Goal: Task Accomplishment & Management: Manage account settings

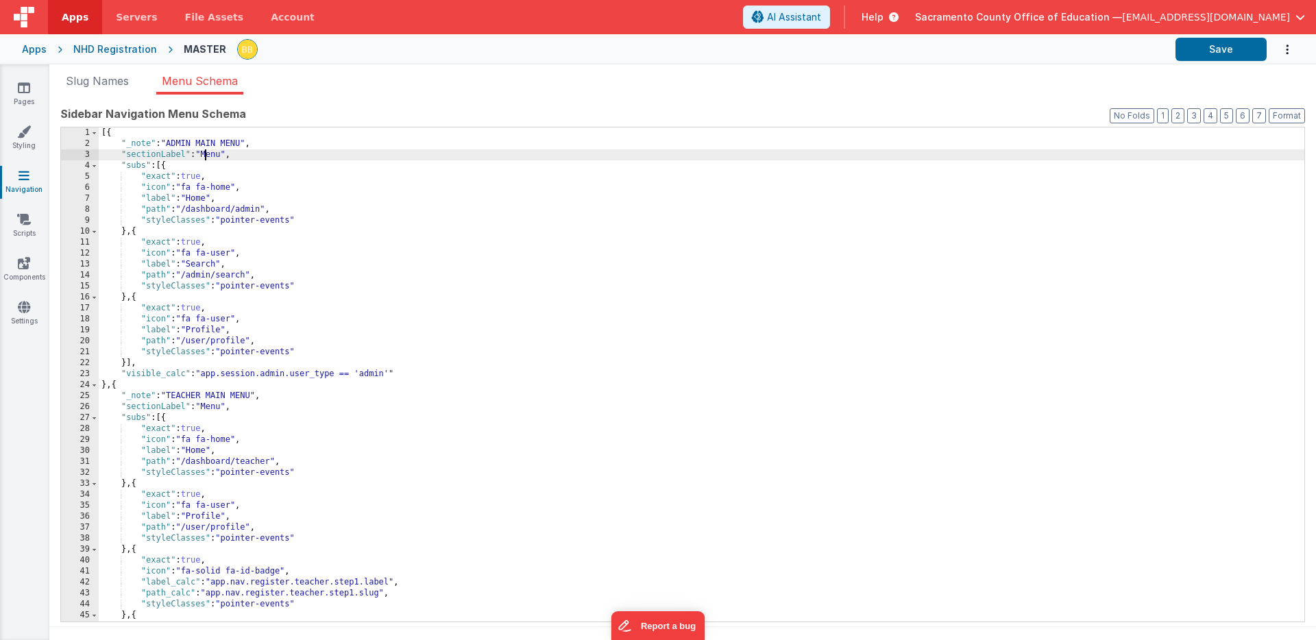
click at [205, 154] on div "[{ "_note" : "ADMIN MAIN MENU" , "sectionLabel" : "Menu" , "subs" : [{ "exact" …" at bounding box center [702, 385] width 1206 height 516
click at [147, 367] on div "[{ "_note" : "ADMIN MAIN MENU" , "sectionLabel" : "Admin Menu" , "subs" : [{ "e…" at bounding box center [702, 385] width 1206 height 516
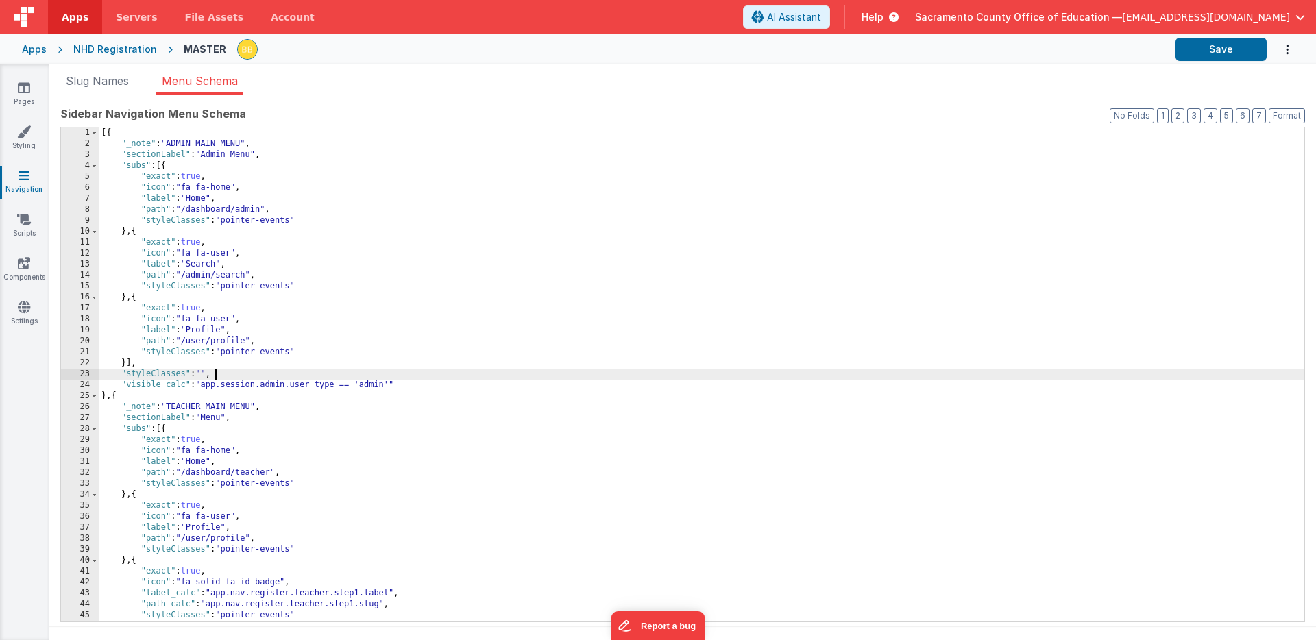
click at [206, 375] on div "[{ "_note" : "ADMIN MAIN MENU" , "sectionLabel" : "Admin Menu" , "subs" : [{ "e…" at bounding box center [702, 385] width 1206 height 516
click at [1195, 45] on button "Save" at bounding box center [1221, 49] width 91 height 23
click at [391, 292] on div "[{ "_note" : "ADMIN MAIN MENU" , "sectionLabel" : "Admin Menu" , "subs" : [{ "e…" at bounding box center [702, 385] width 1206 height 516
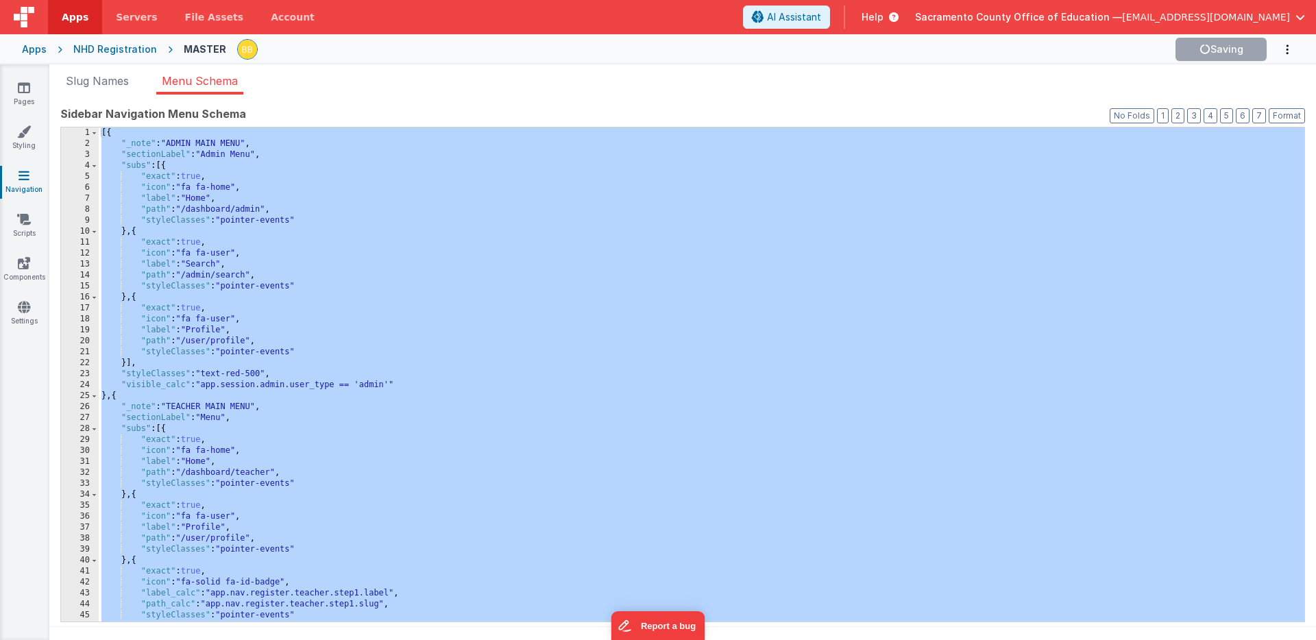
click at [37, 48] on div "Apps" at bounding box center [34, 49] width 25 height 14
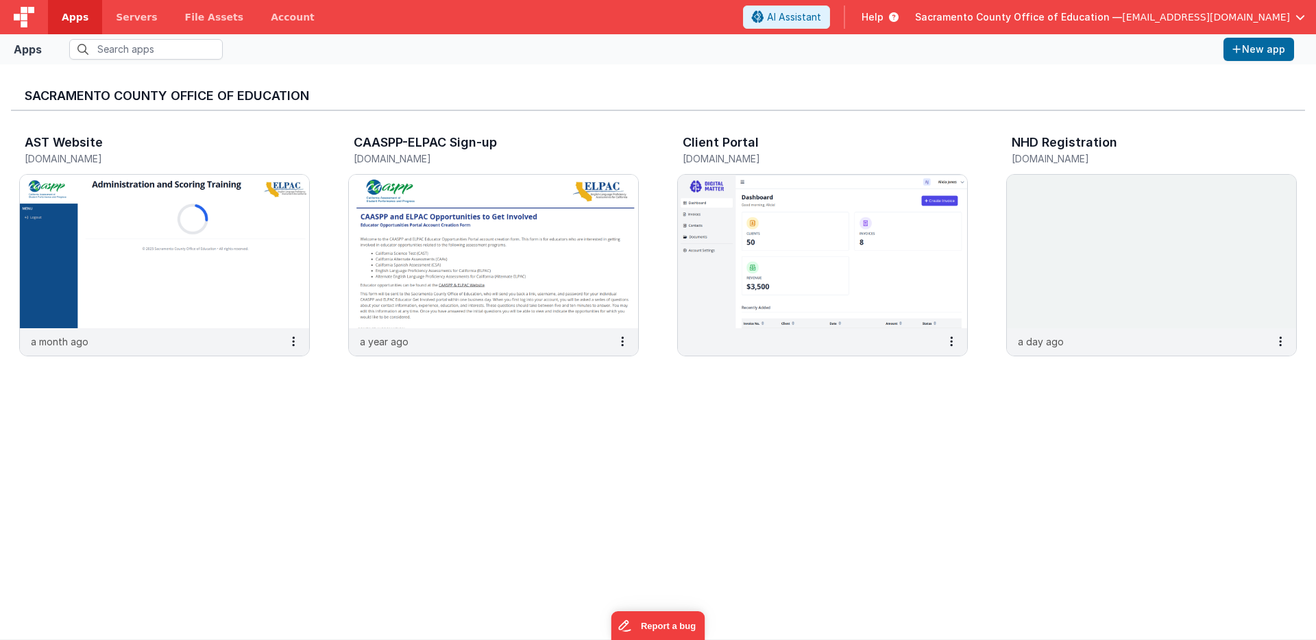
click at [1225, 16] on span "[EMAIL_ADDRESS][DOMAIN_NAME]" at bounding box center [1206, 17] width 168 height 14
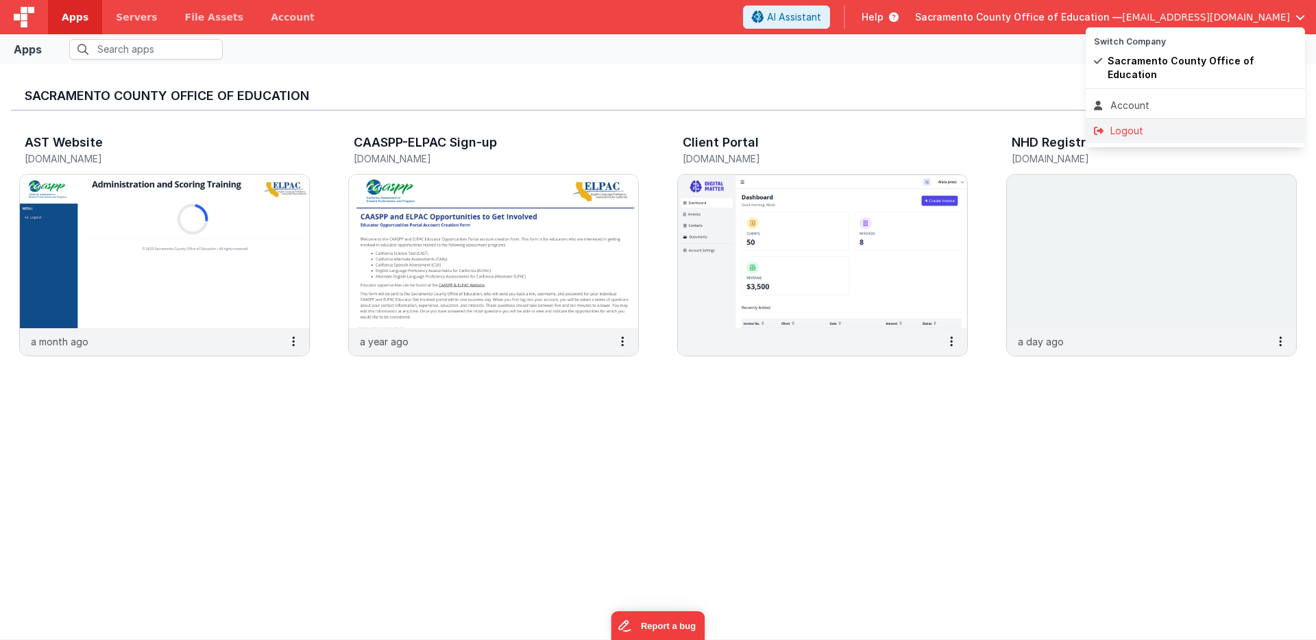
click at [1136, 124] on div "Logout" at bounding box center [1195, 131] width 203 height 14
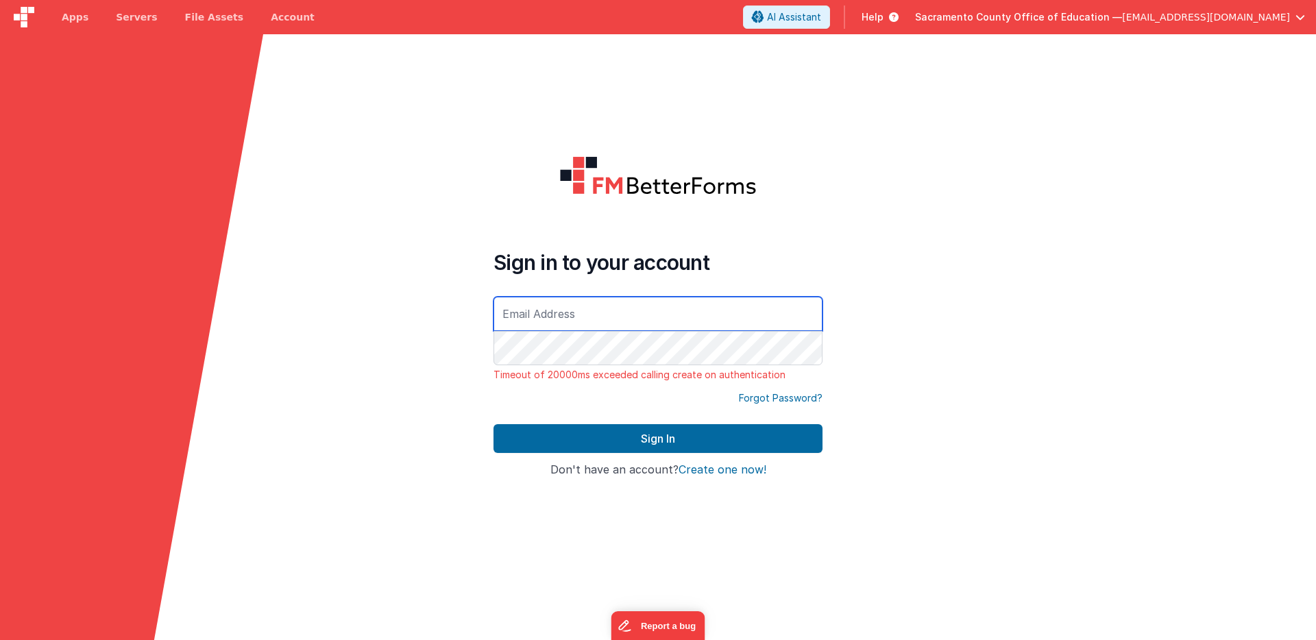
type input "[EMAIL_ADDRESS][DOMAIN_NAME]"
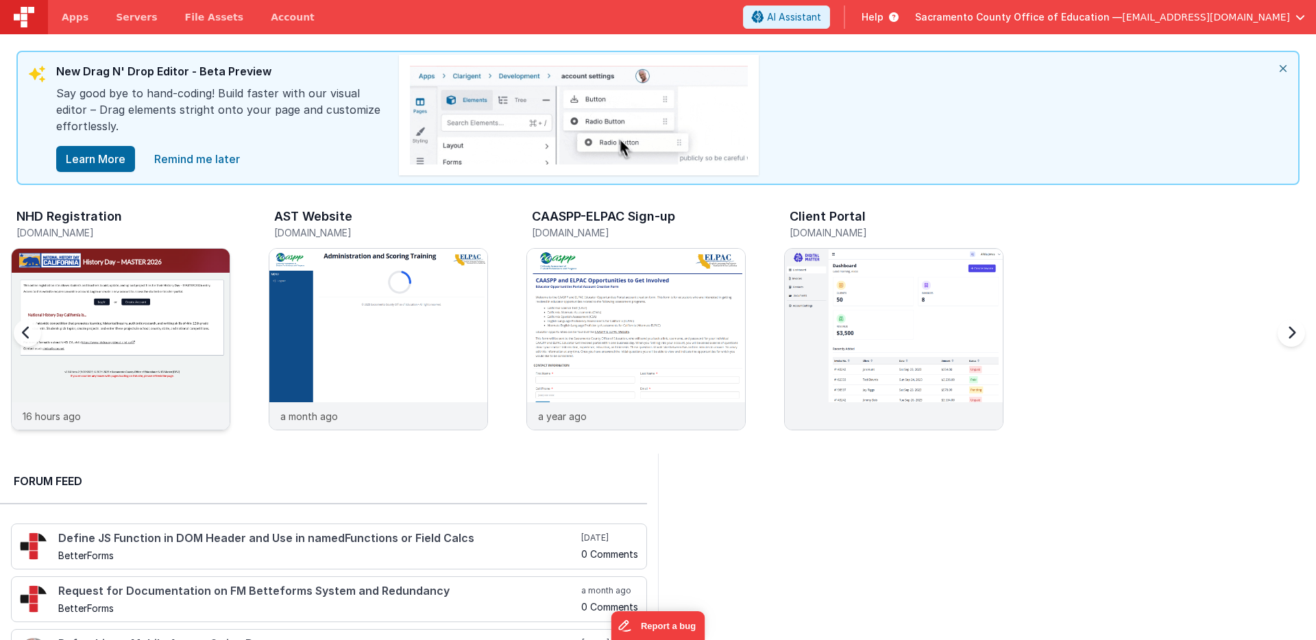
click at [168, 276] on img at bounding box center [121, 358] width 218 height 218
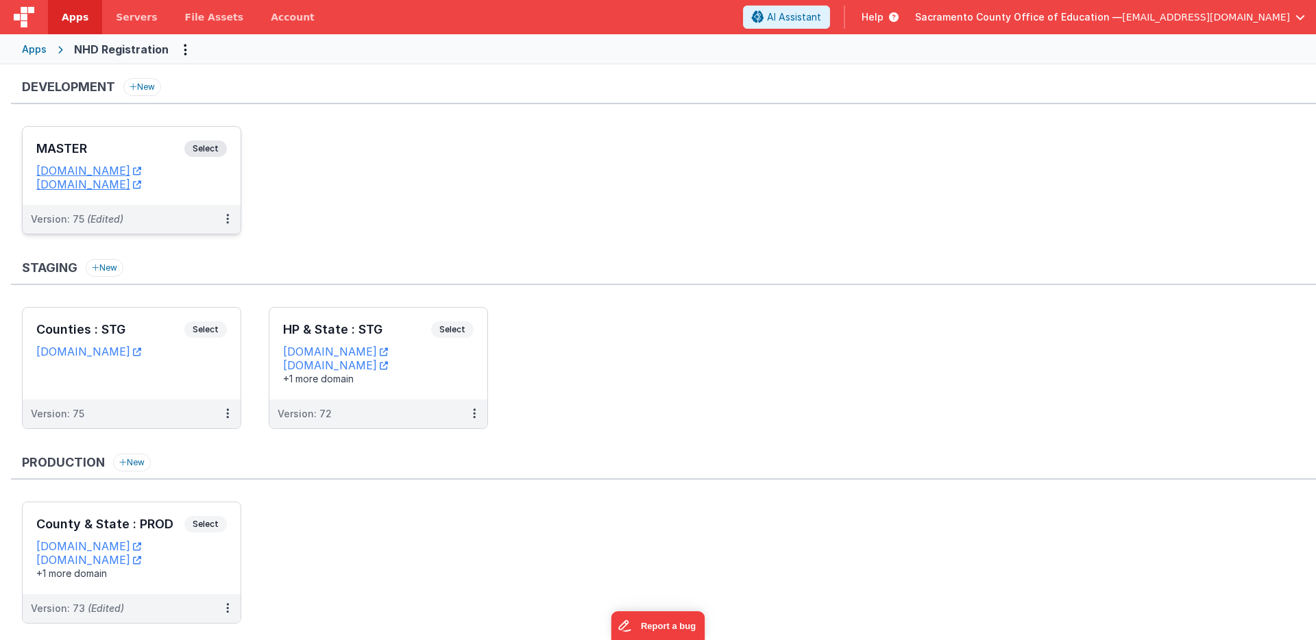
click at [209, 147] on span "Select" at bounding box center [205, 149] width 42 height 16
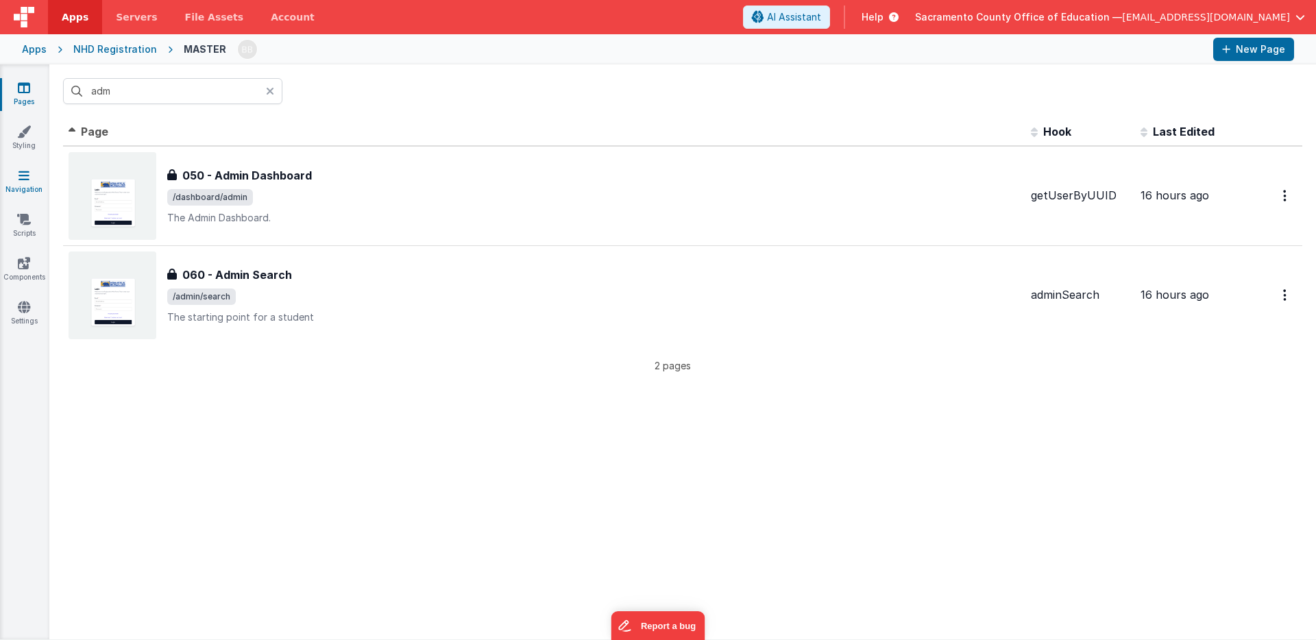
click at [23, 174] on icon at bounding box center [24, 176] width 11 height 14
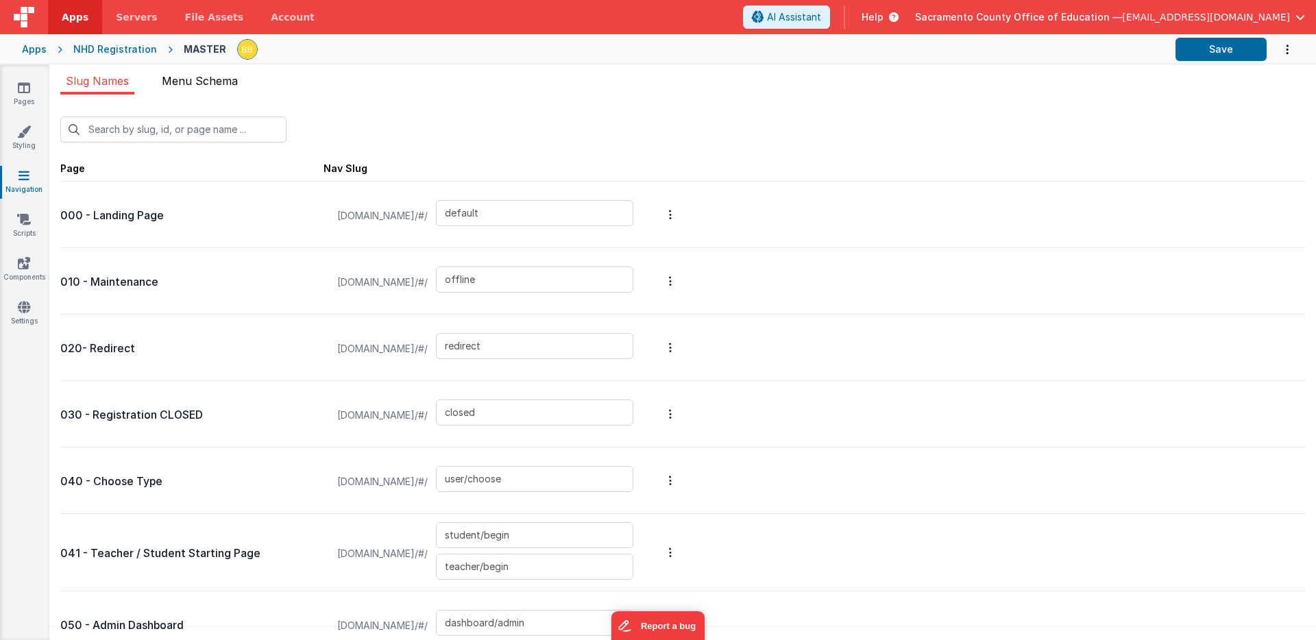
click at [210, 81] on span "Menu Schema" at bounding box center [200, 81] width 76 height 14
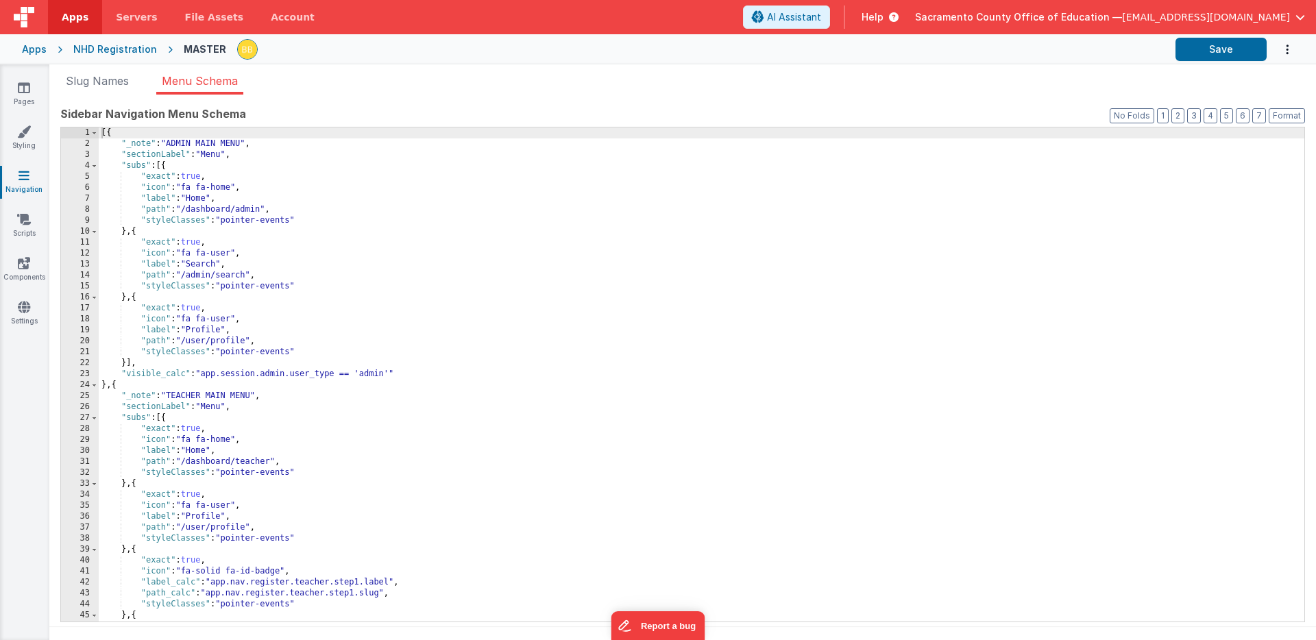
click at [227, 175] on div "[{ "_note" : "ADMIN MAIN MENU" , "sectionLabel" : "Menu" , "subs" : [{ "exact" …" at bounding box center [702, 385] width 1206 height 516
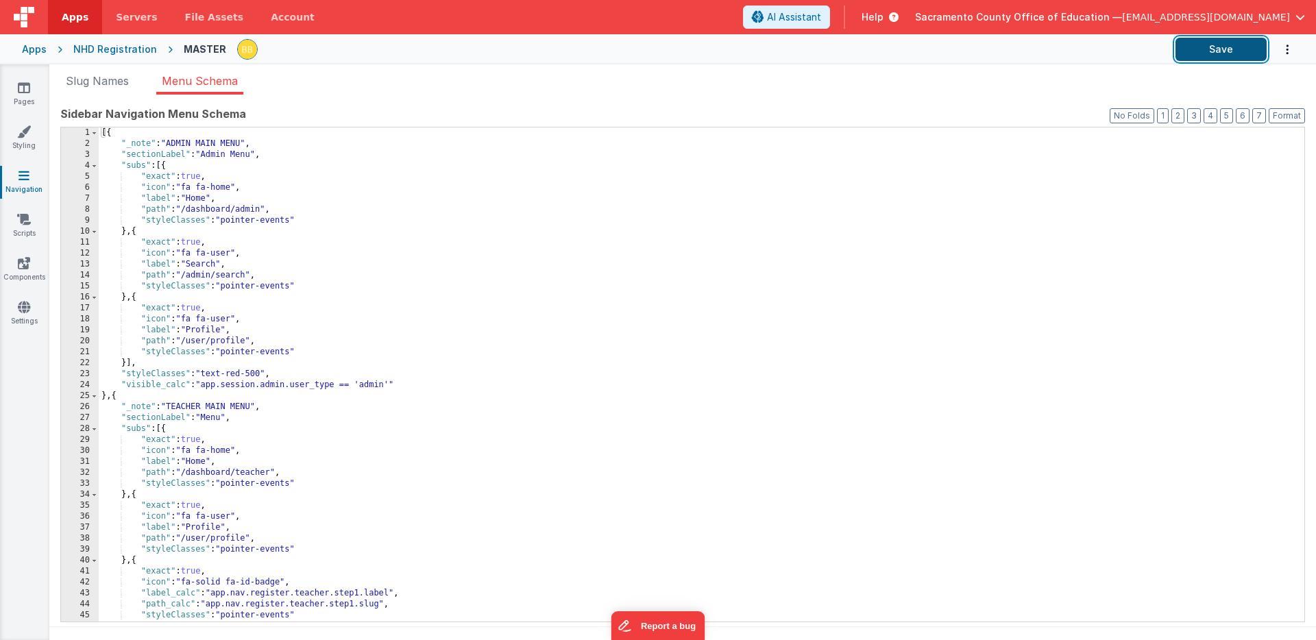
click at [1208, 46] on button "Save" at bounding box center [1221, 49] width 91 height 23
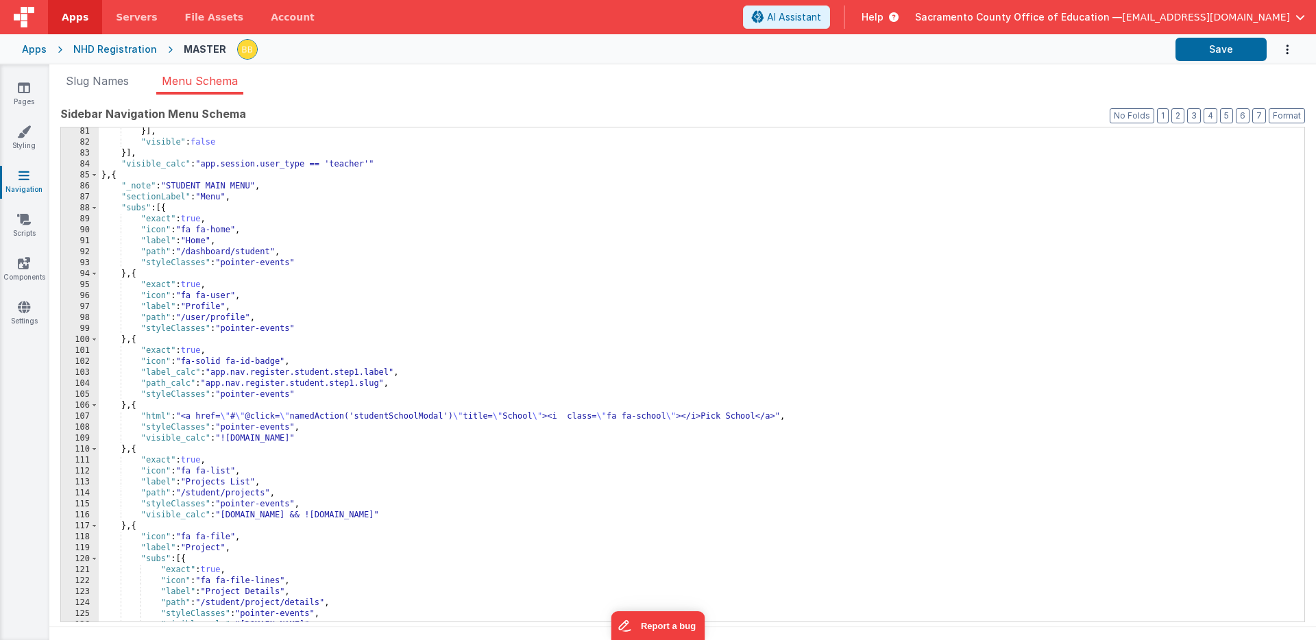
scroll to position [879, 0]
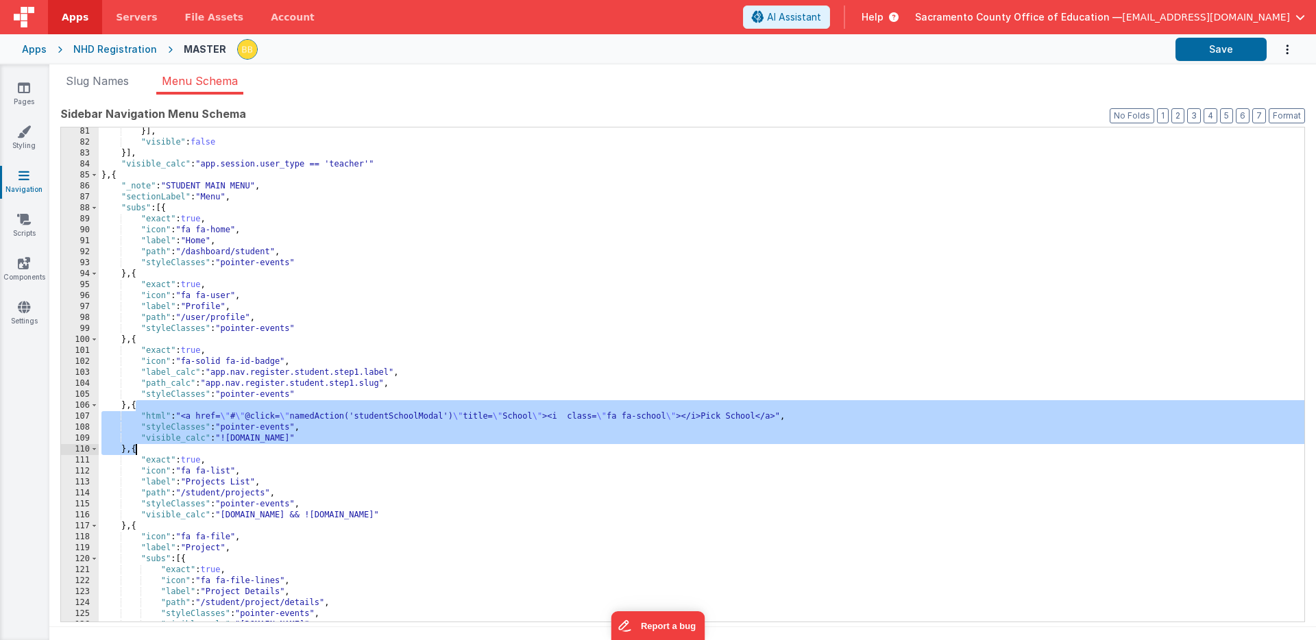
drag, startPoint x: 136, startPoint y: 406, endPoint x: 134, endPoint y: 447, distance: 40.5
click at [134, 447] on div "}] , "visible" : false }] , "visible_calc" : "app.session.user_type == 'teacher…" at bounding box center [702, 384] width 1206 height 516
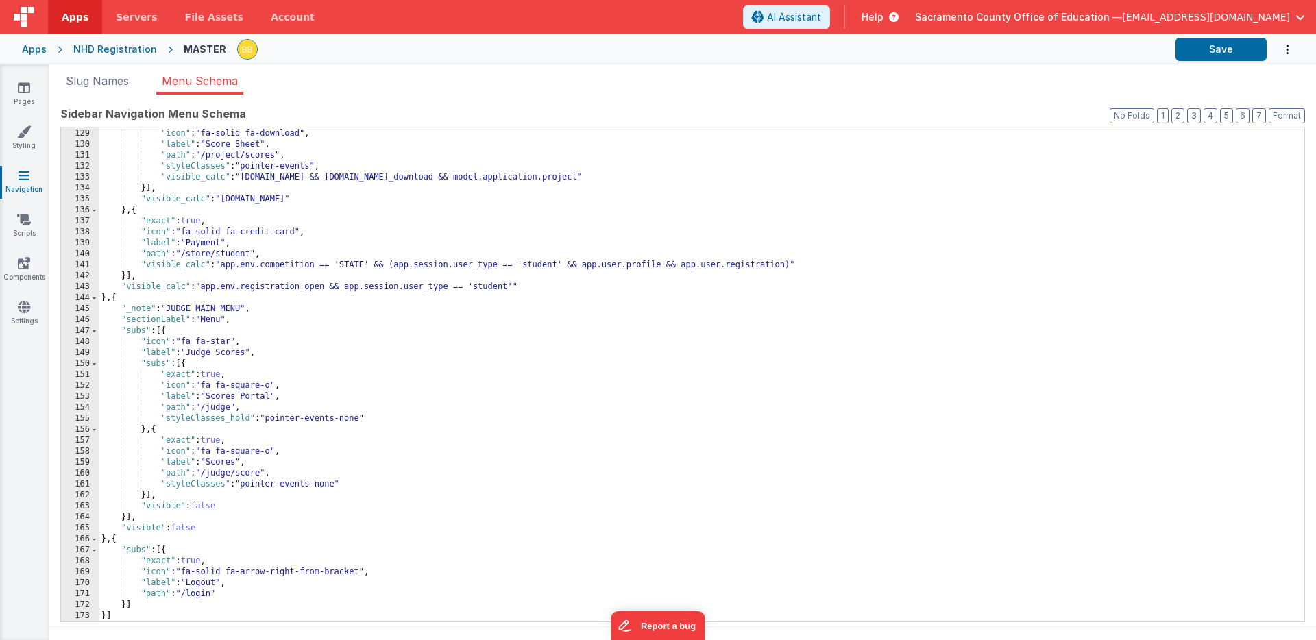
scroll to position [11, 0]
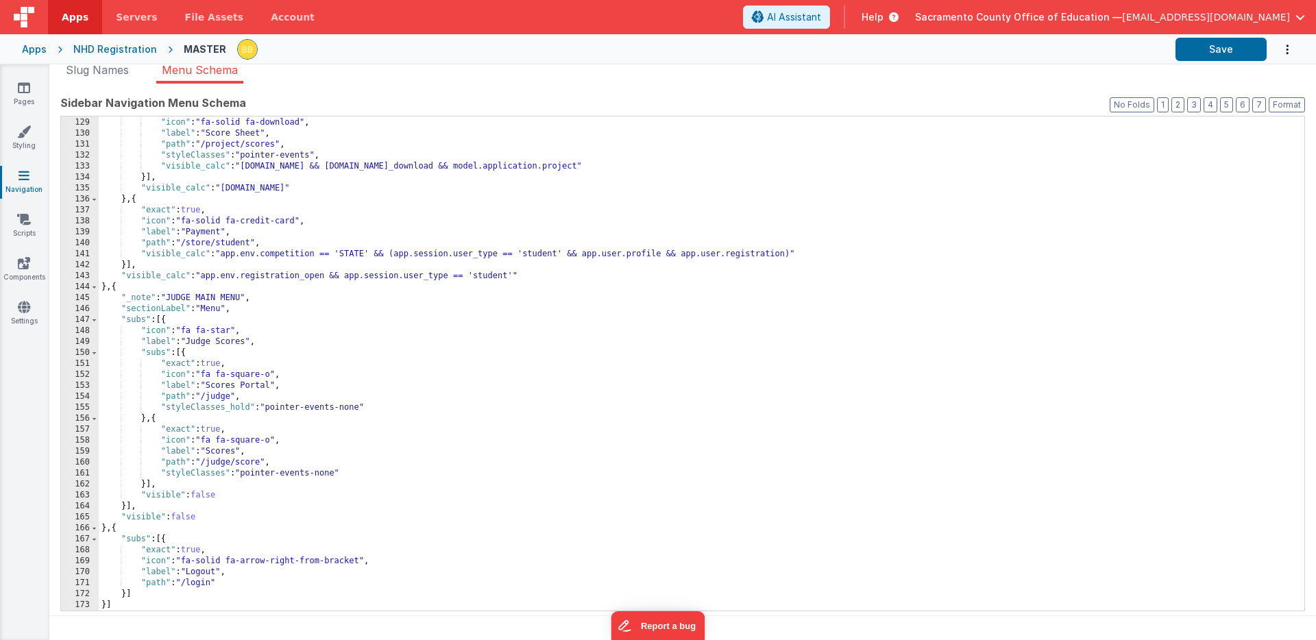
click at [166, 540] on div ""exact" : true , "icon" : "fa-solid fa-download" , "label" : "Score Sheet" , "p…" at bounding box center [702, 364] width 1206 height 516
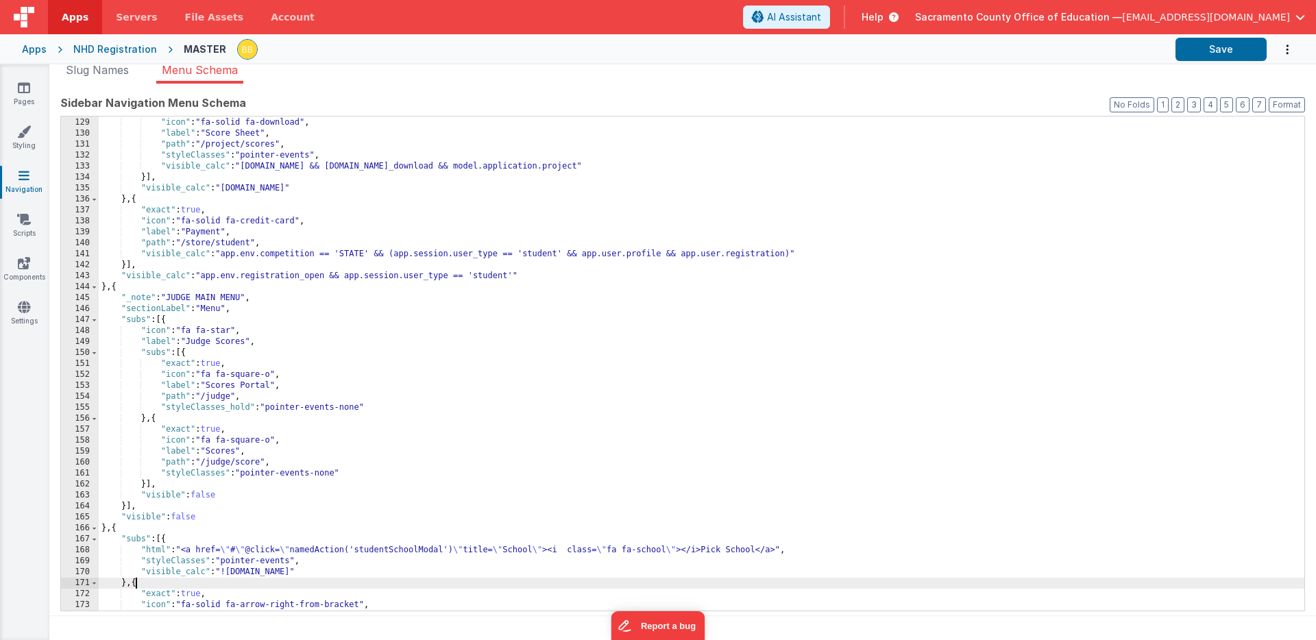
scroll to position [1447, 0]
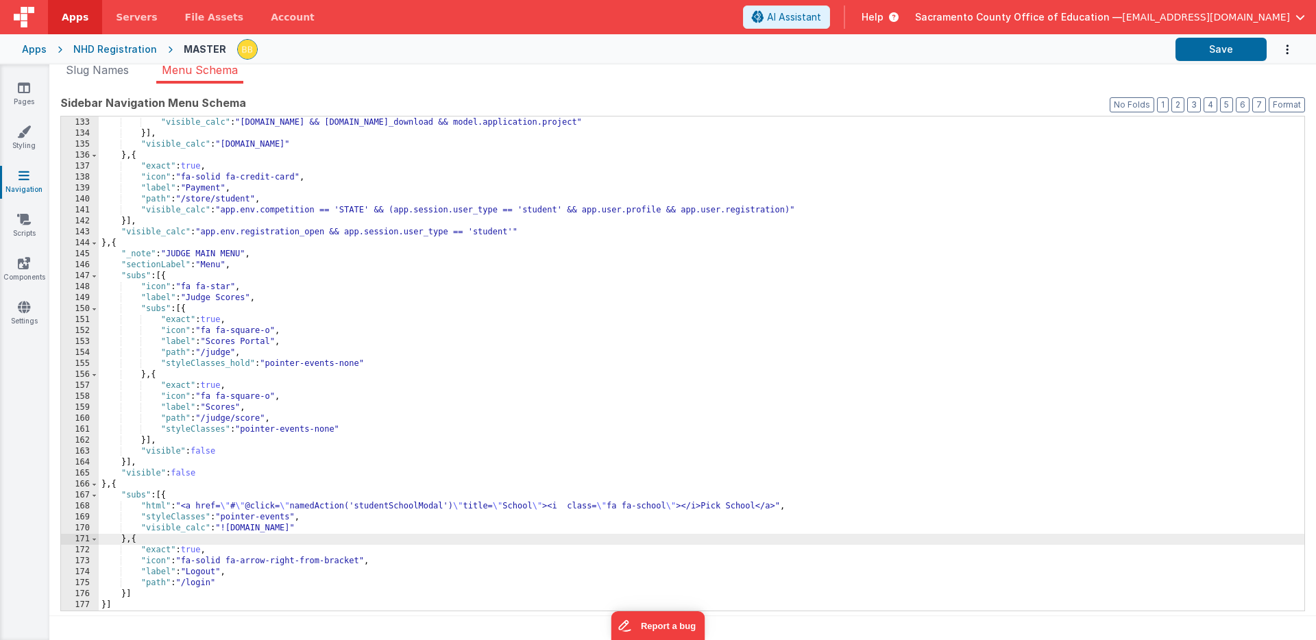
click at [186, 531] on div ""styleClasses" : "pointer-events" , "visible_calc" : "[DOMAIN_NAME] && [DOMAIN_…" at bounding box center [702, 364] width 1206 height 516
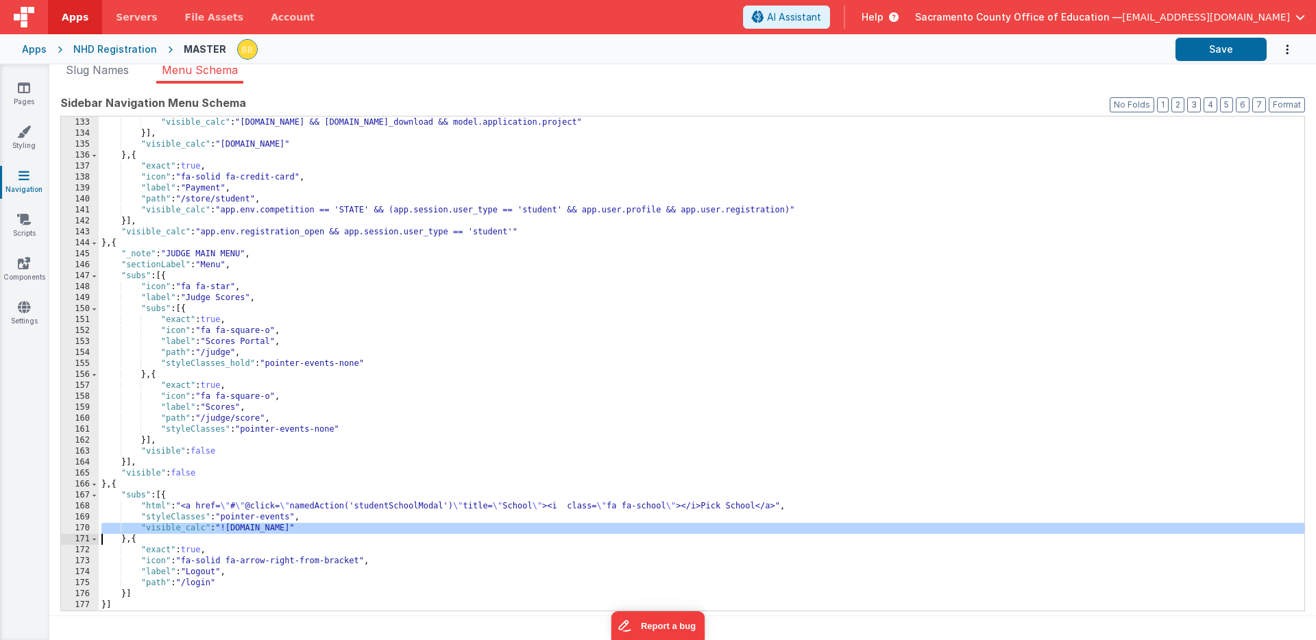
click at [186, 531] on div ""styleClasses" : "pointer-events" , "visible_calc" : "[DOMAIN_NAME] && [DOMAIN_…" at bounding box center [702, 364] width 1206 height 516
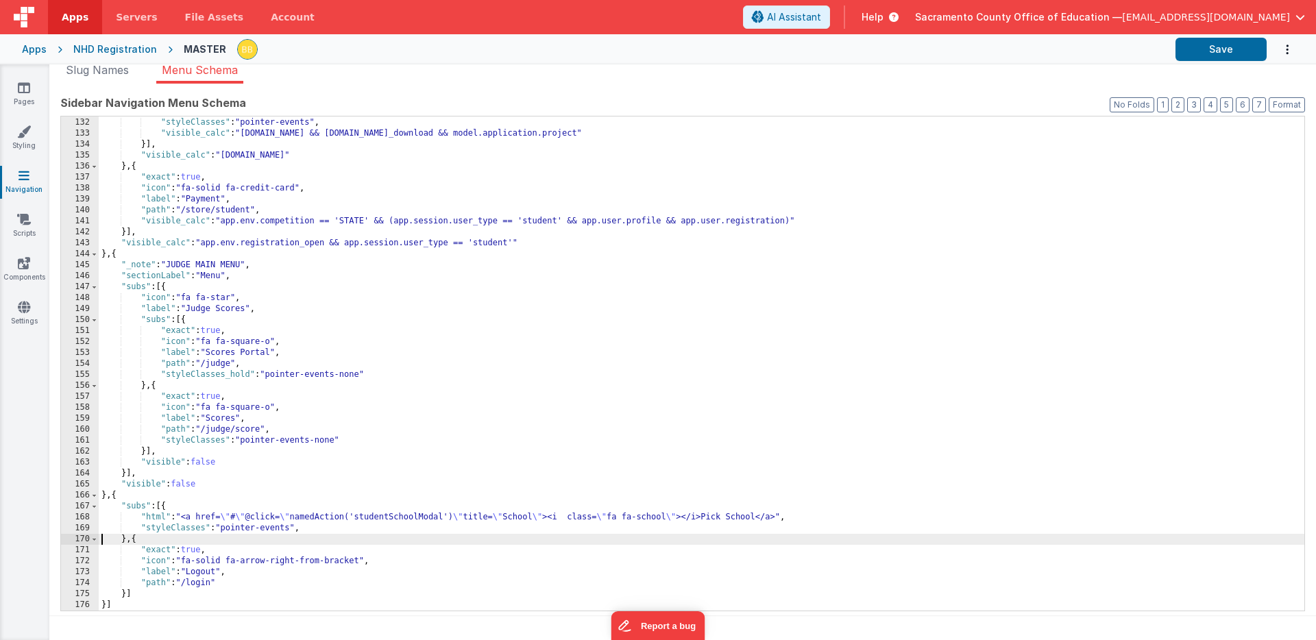
scroll to position [1436, 0]
click at [308, 529] on div ""path" : "/project/scores" , "styleClasses" : "pointer-events" , "visible_calc"…" at bounding box center [702, 364] width 1206 height 516
click at [275, 528] on div ""path" : "/project/scores" , "styleClasses" : "pointer-events" , "visible_calc"…" at bounding box center [702, 364] width 1206 height 516
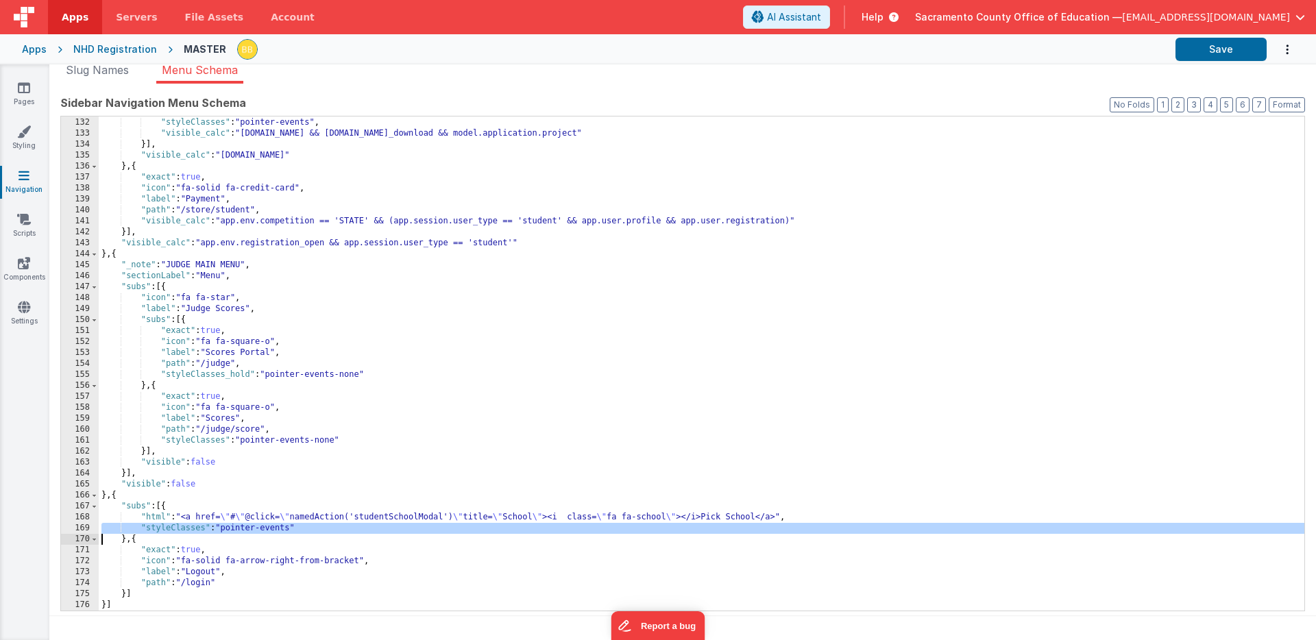
click at [275, 528] on div ""path" : "/project/scores" , "styleClasses" : "pointer-events" , "visible_calc"…" at bounding box center [702, 364] width 1206 height 516
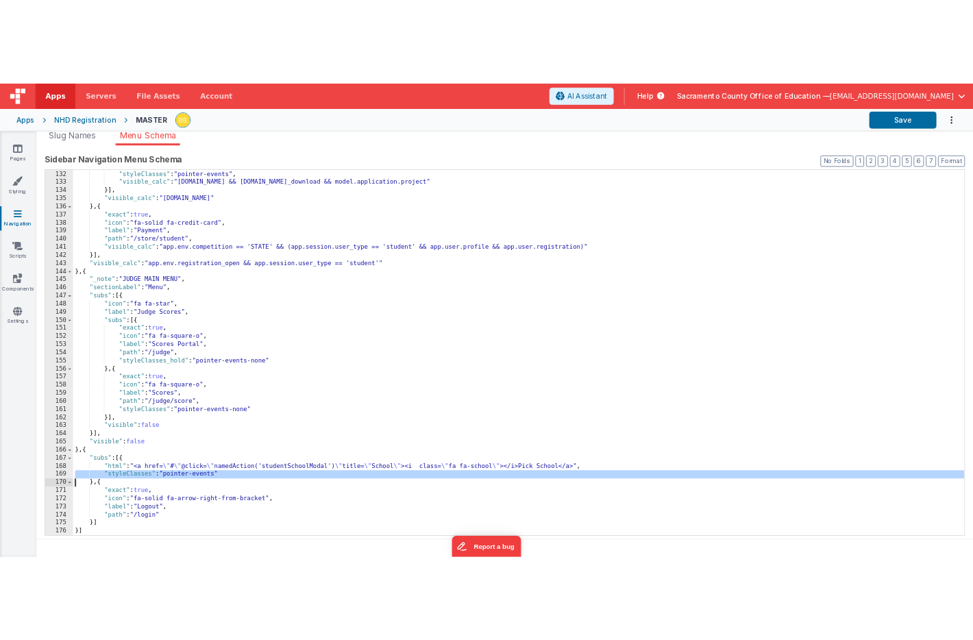
scroll to position [1425, 0]
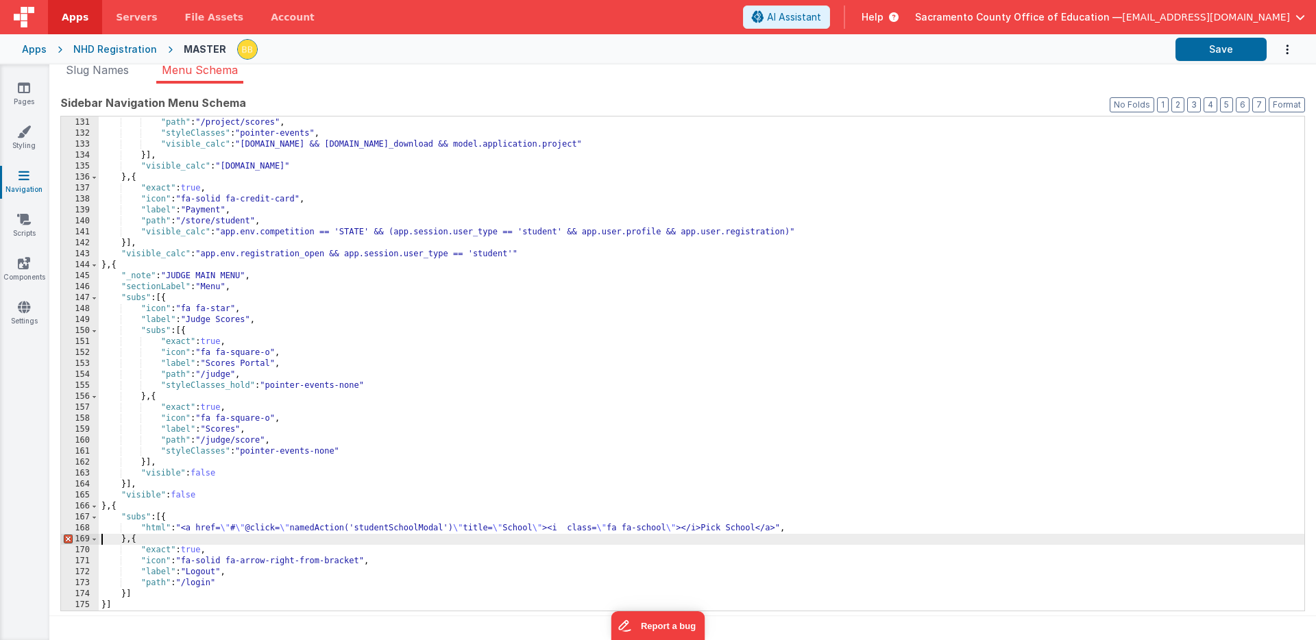
click at [806, 531] on div ""label" : "Score Sheet" , "path" : "/project/scores" , "styleClasses" : "pointe…" at bounding box center [702, 364] width 1206 height 516
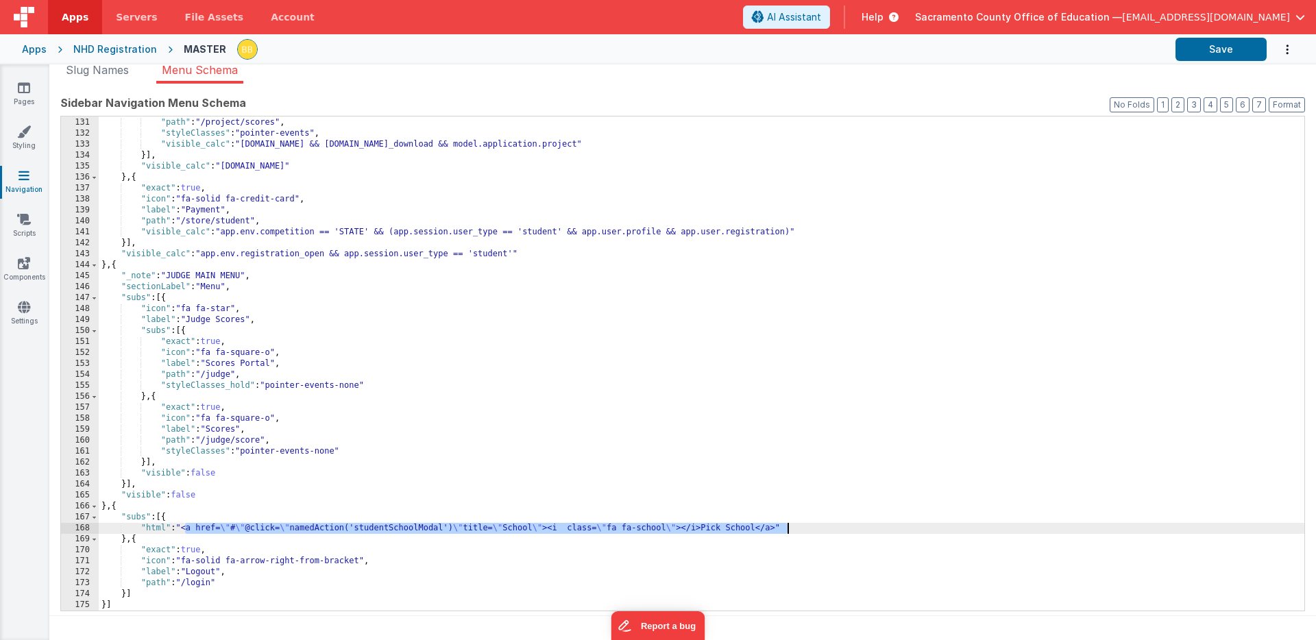
drag, startPoint x: 184, startPoint y: 528, endPoint x: 787, endPoint y: 526, distance: 602.5
click at [787, 526] on div ""label" : "Score Sheet" , "path" : "/project/scores" , "styleClasses" : "pointe…" at bounding box center [702, 364] width 1206 height 516
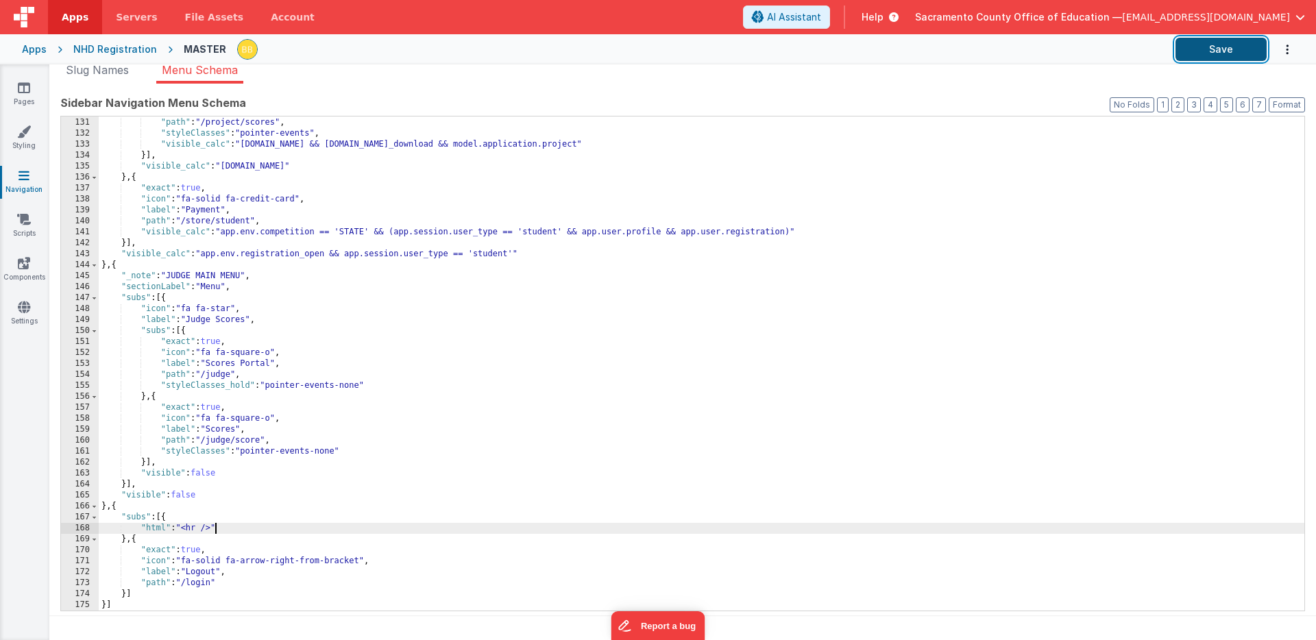
click at [1195, 48] on button "Save" at bounding box center [1221, 49] width 91 height 23
click at [22, 87] on icon at bounding box center [24, 88] width 12 height 14
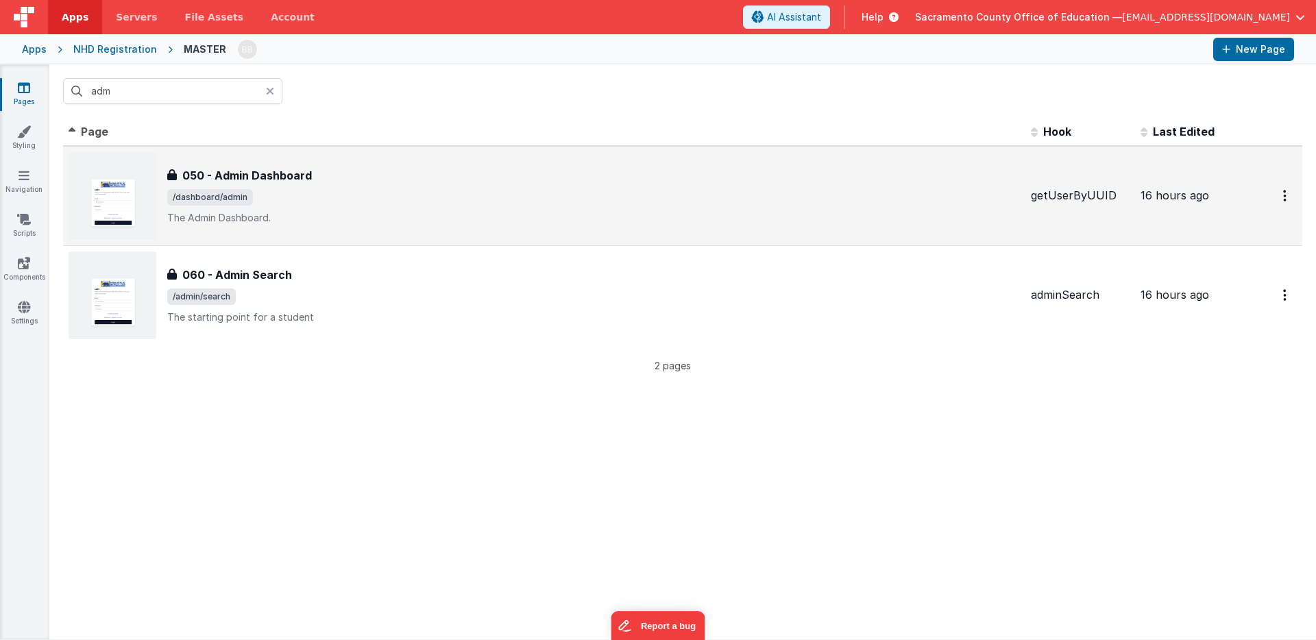
click at [243, 172] on h3 "050 - Admin Dashboard" at bounding box center [247, 175] width 130 height 16
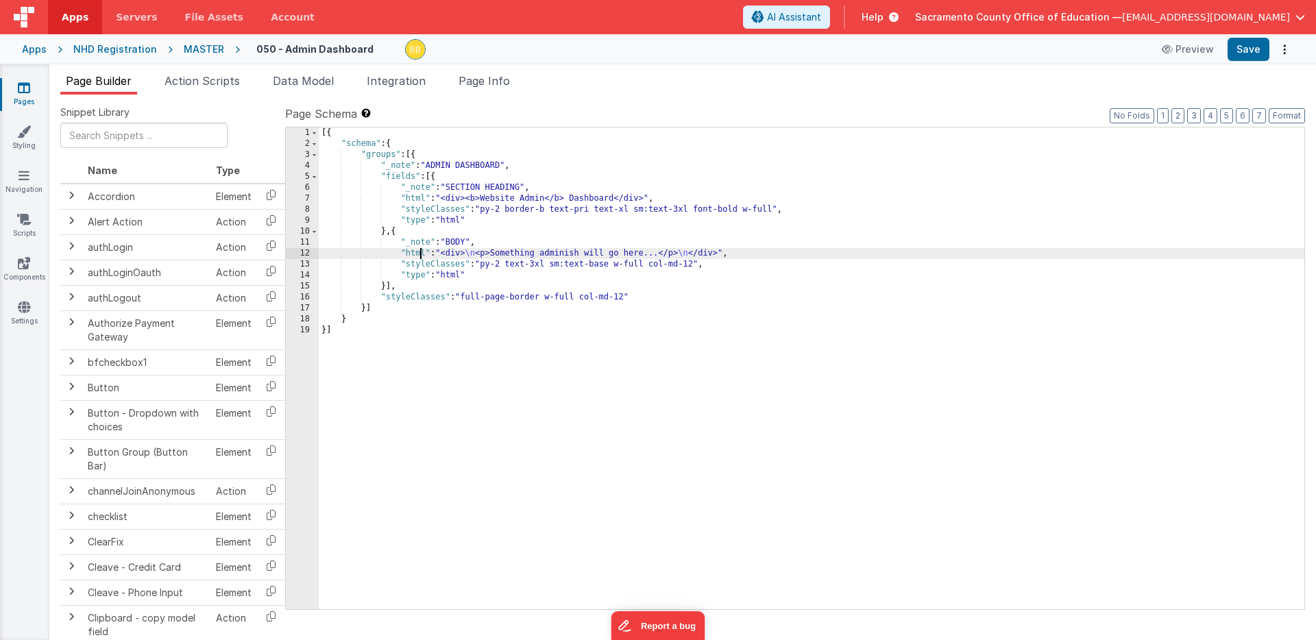
click at [419, 253] on div "[{ "schema" : { "groups" : [{ "_note" : "ADMIN DASHBOARD" , "fields" : [{ "_not…" at bounding box center [812, 379] width 986 height 504
click at [308, 254] on div "12" at bounding box center [302, 253] width 33 height 11
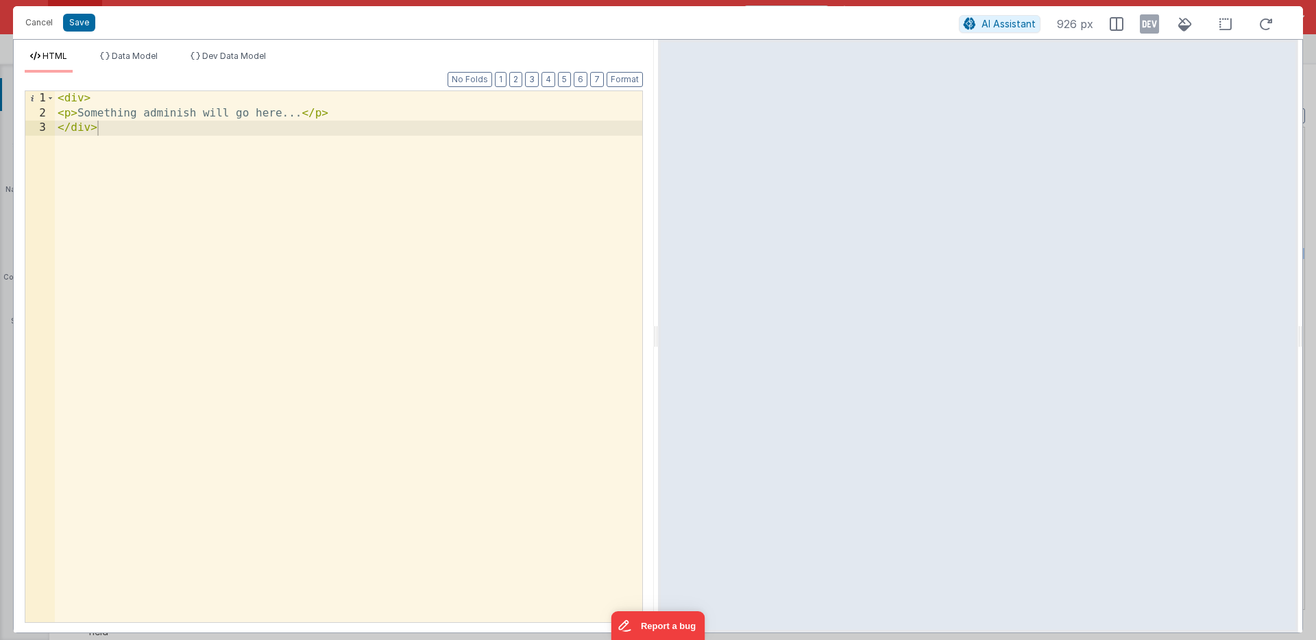
click at [99, 99] on div "< div > < p > Something adminish will go here... </ p > </ div >" at bounding box center [348, 371] width 587 height 561
click at [301, 113] on div "< div > < p > {{app.user.admin.profile.firstname}} </ p > < p > Something admin…" at bounding box center [348, 371] width 587 height 561
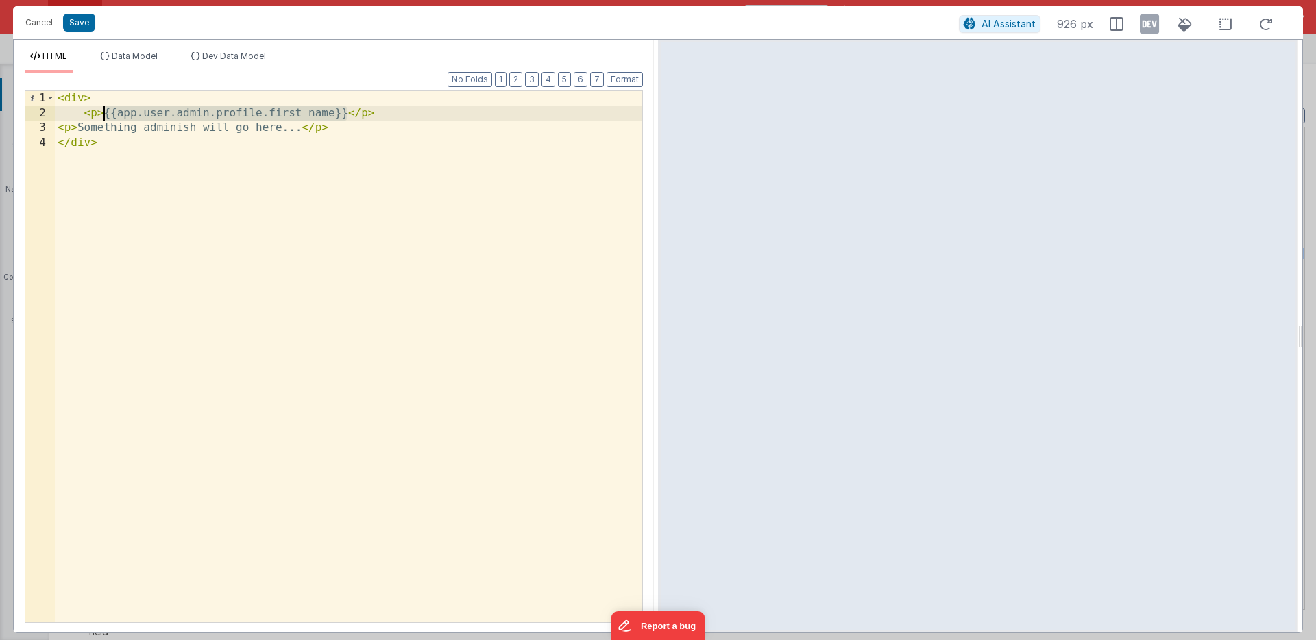
drag, startPoint x: 347, startPoint y: 112, endPoint x: 103, endPoint y: 112, distance: 243.3
click at [103, 112] on div "< div > < p > {{app.user.admin.profile.first_name}} </ p > < p > Something admi…" at bounding box center [348, 371] width 587 height 561
click at [348, 112] on div "< div > < p > {{app.user.admin.profile.first_name}} </ p > < p > Something admi…" at bounding box center [348, 371] width 587 height 561
drag, startPoint x: 518, startPoint y: 114, endPoint x: 537, endPoint y: 113, distance: 18.5
click at [537, 113] on div "< div > < p > {{app.user.admin.profile.first_name}} {{app.user.admin.profile.fi…" at bounding box center [348, 371] width 587 height 561
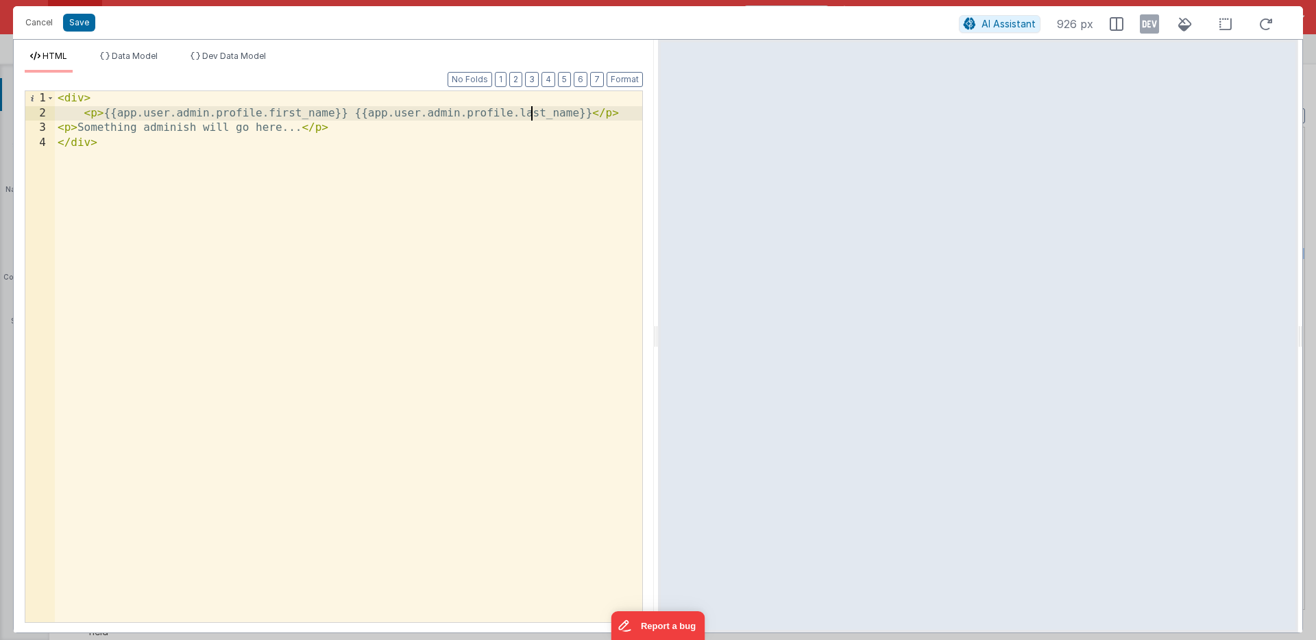
click at [104, 114] on div "< div > < p > {{app.user.admin.profile.first_name}} {{app.user.admin.profile.la…" at bounding box center [348, 371] width 587 height 561
click at [77, 19] on button "Save" at bounding box center [79, 23] width 32 height 18
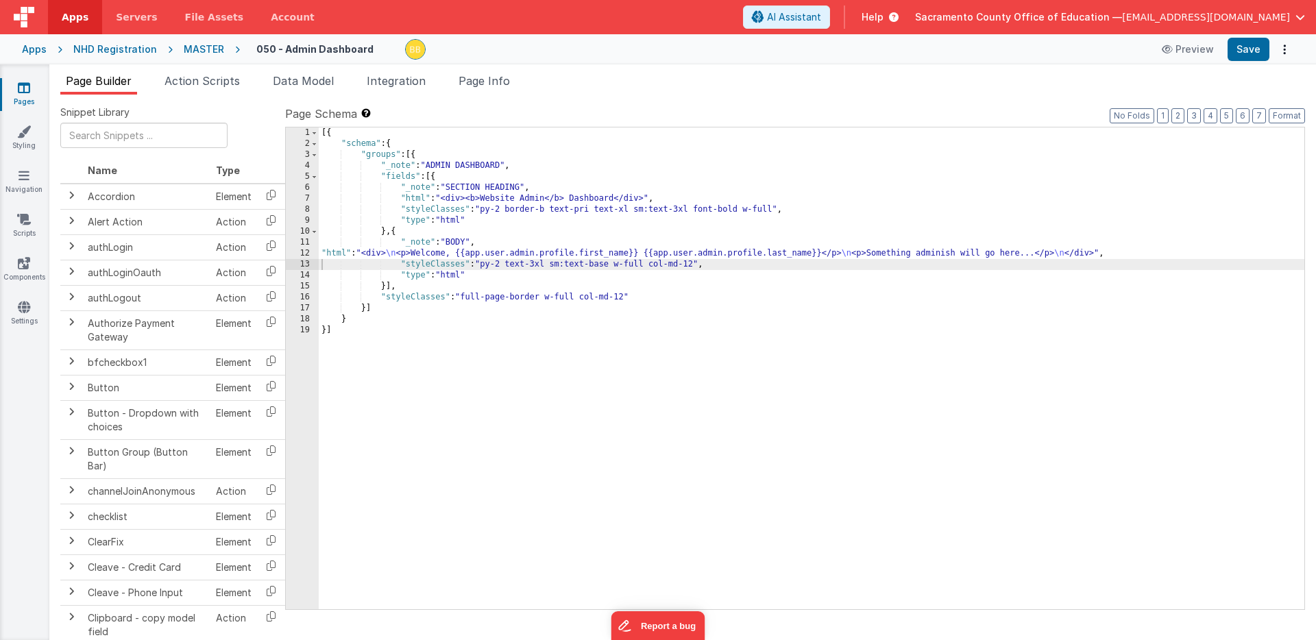
click at [334, 255] on div "[{ "schema" : { "groups" : [{ "_note" : "ADMIN DASHBOARD" , "fields" : [{ "_not…" at bounding box center [812, 379] width 986 height 504
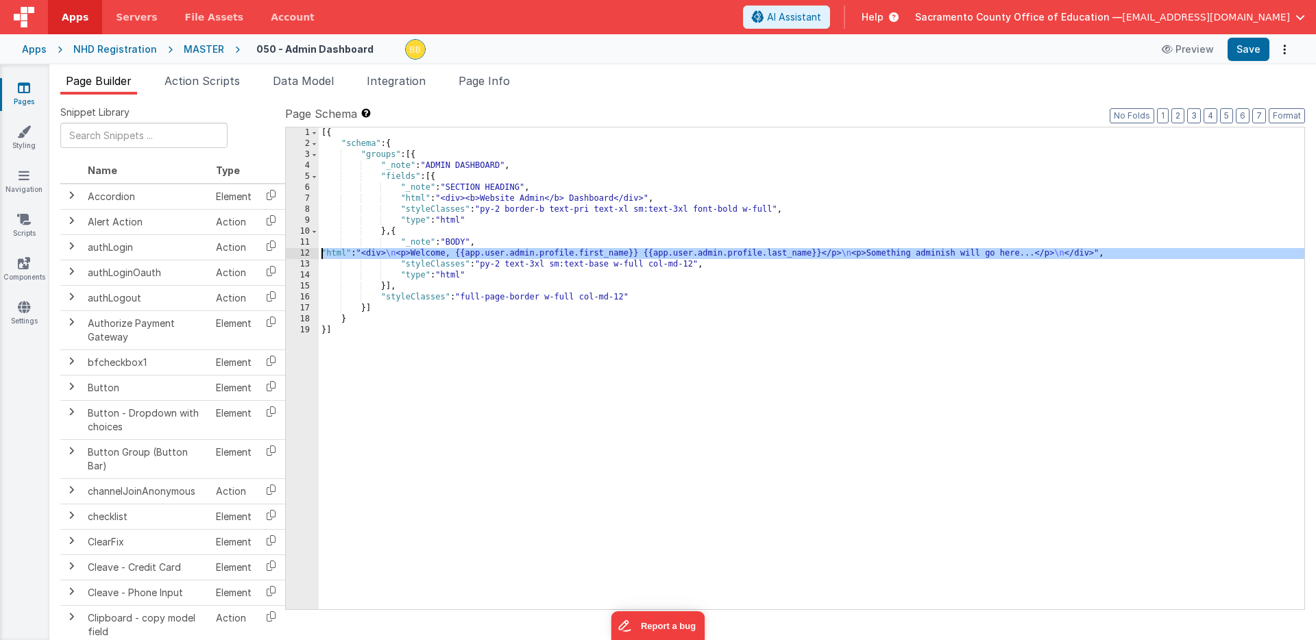
click at [310, 252] on div "12" at bounding box center [302, 253] width 33 height 11
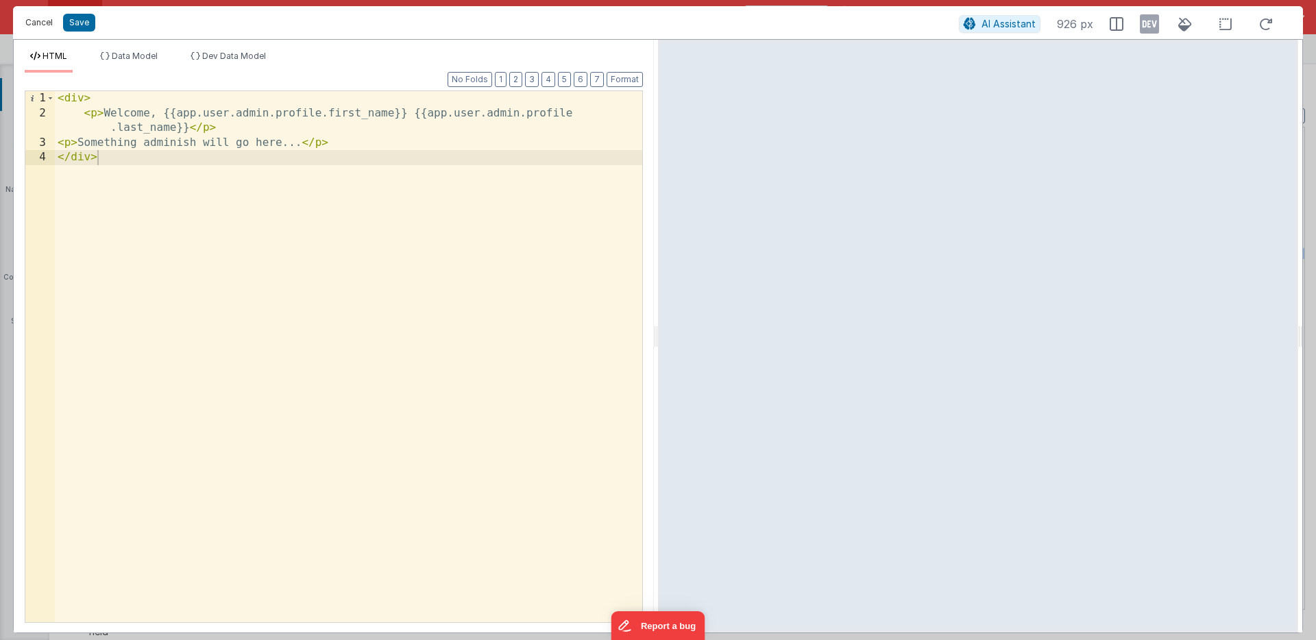
click at [42, 24] on button "Cancel" at bounding box center [39, 22] width 41 height 19
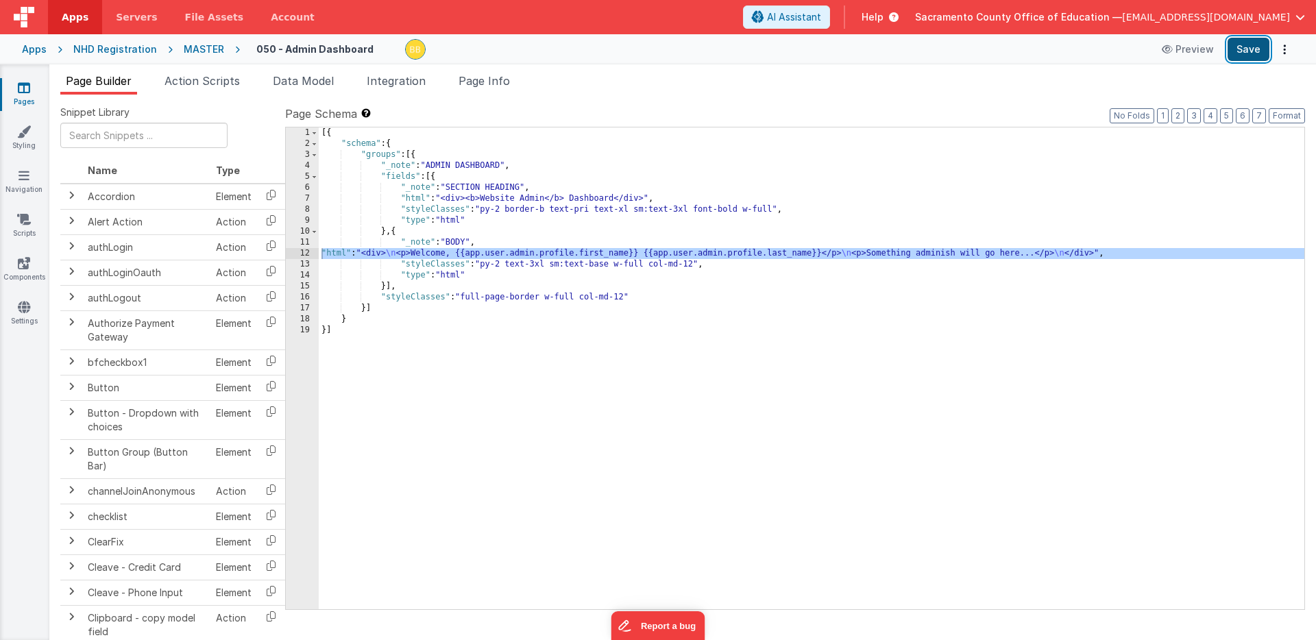
click at [1253, 48] on button "Save" at bounding box center [1249, 49] width 42 height 23
click at [330, 255] on div "[{ "schema" : { "groups" : [{ "_note" : "ADMIN DASHBOARD" , "fields" : [{ "_not…" at bounding box center [812, 379] width 986 height 504
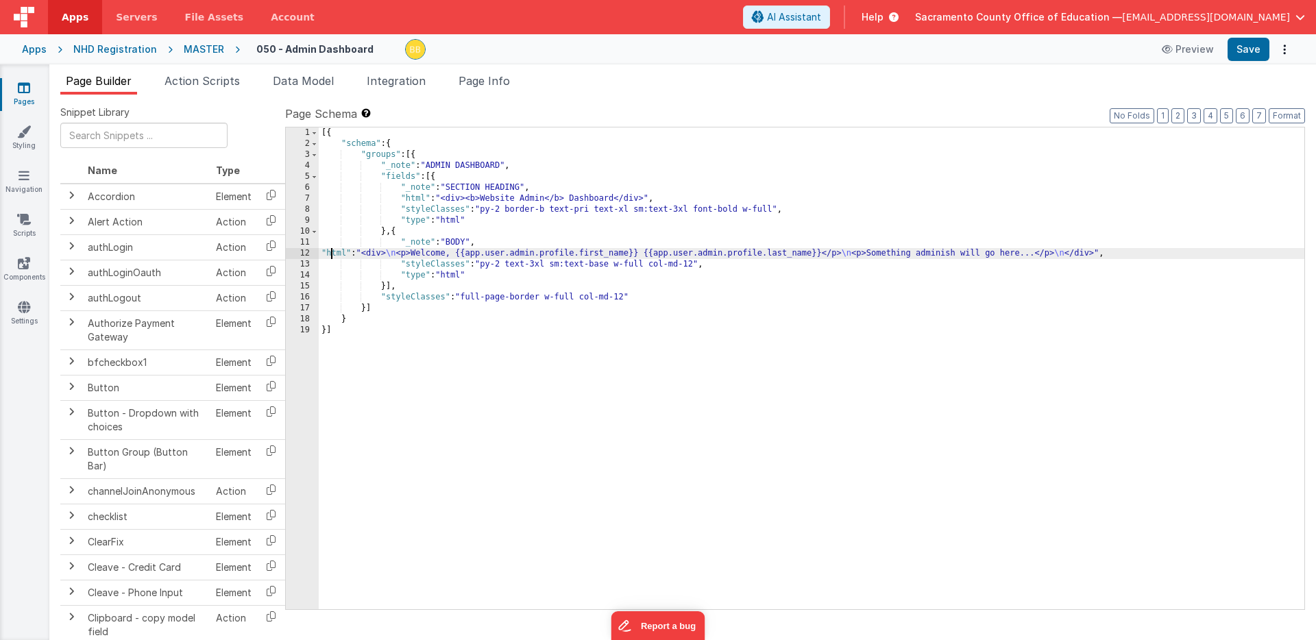
click at [309, 255] on div "12" at bounding box center [302, 253] width 33 height 11
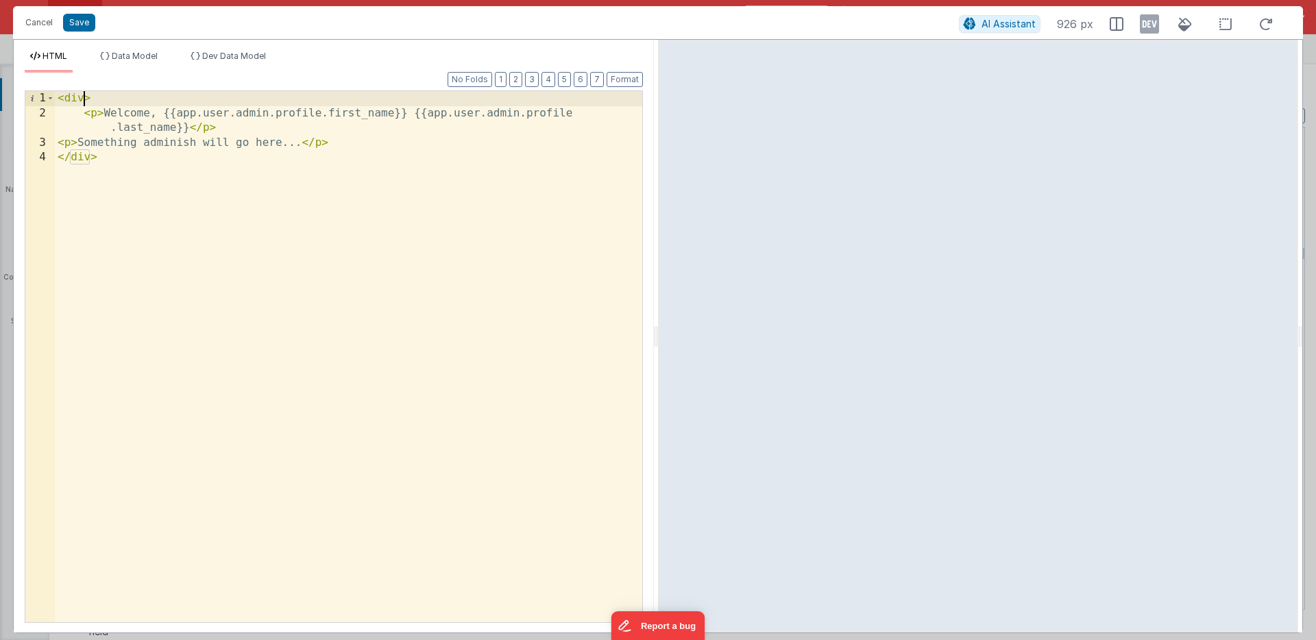
click at [84, 100] on div "< div > < p > Welcome, {{app.user.admin.profile.first_name}} {{app.user.admin.p…" at bounding box center [348, 371] width 587 height 561
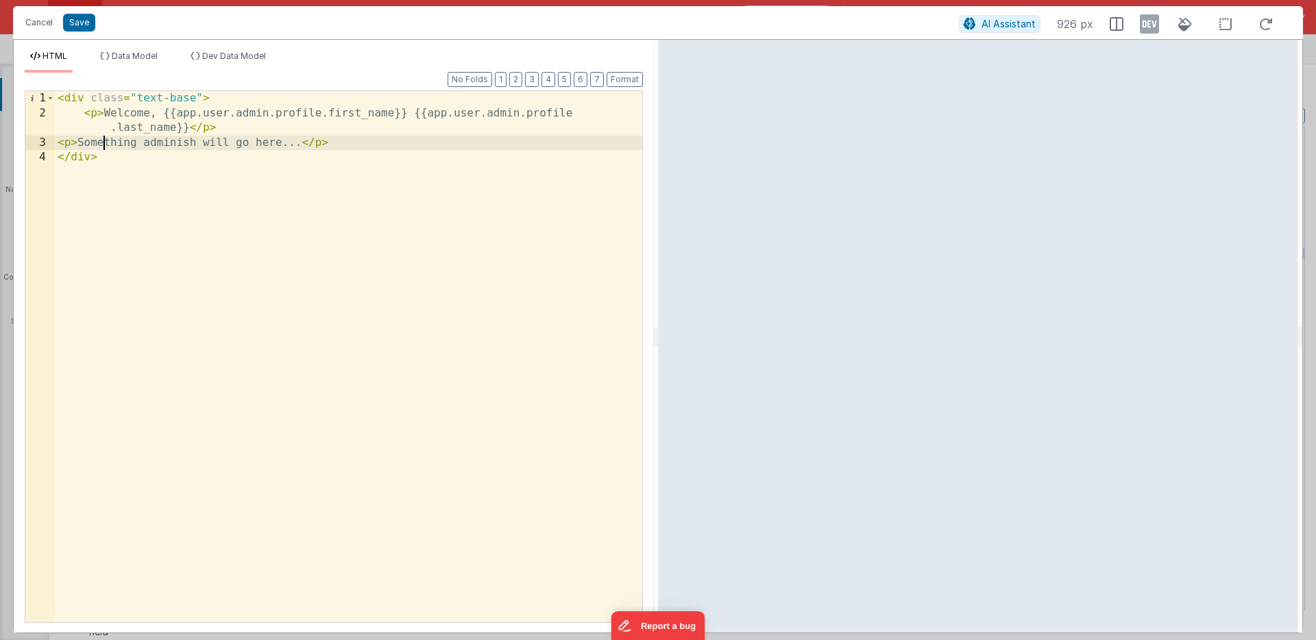
click at [102, 146] on div "< div class = "text-base" > < p > Welcome, {{app.user.admin.profile.first_name}…" at bounding box center [348, 371] width 587 height 561
drag, startPoint x: 102, startPoint y: 146, endPoint x: 293, endPoint y: 142, distance: 190.6
click at [293, 142] on div "< div class = "text-base" > < p > Welcome, {{app.user.admin.profile.first_name}…" at bounding box center [348, 371] width 587 height 561
click at [300, 142] on div "< div class = "text-base" > < p > Welcome, {{app.user.admin.profile.first_name}…" at bounding box center [348, 371] width 587 height 561
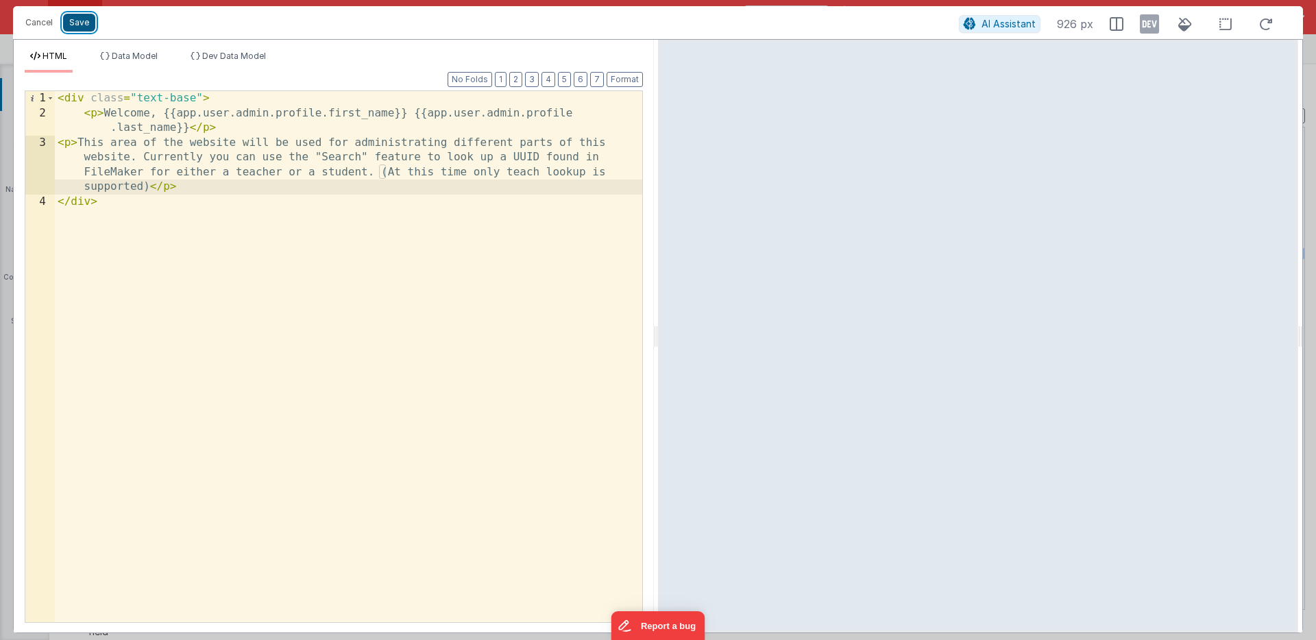
click at [84, 22] on button "Save" at bounding box center [79, 23] width 32 height 18
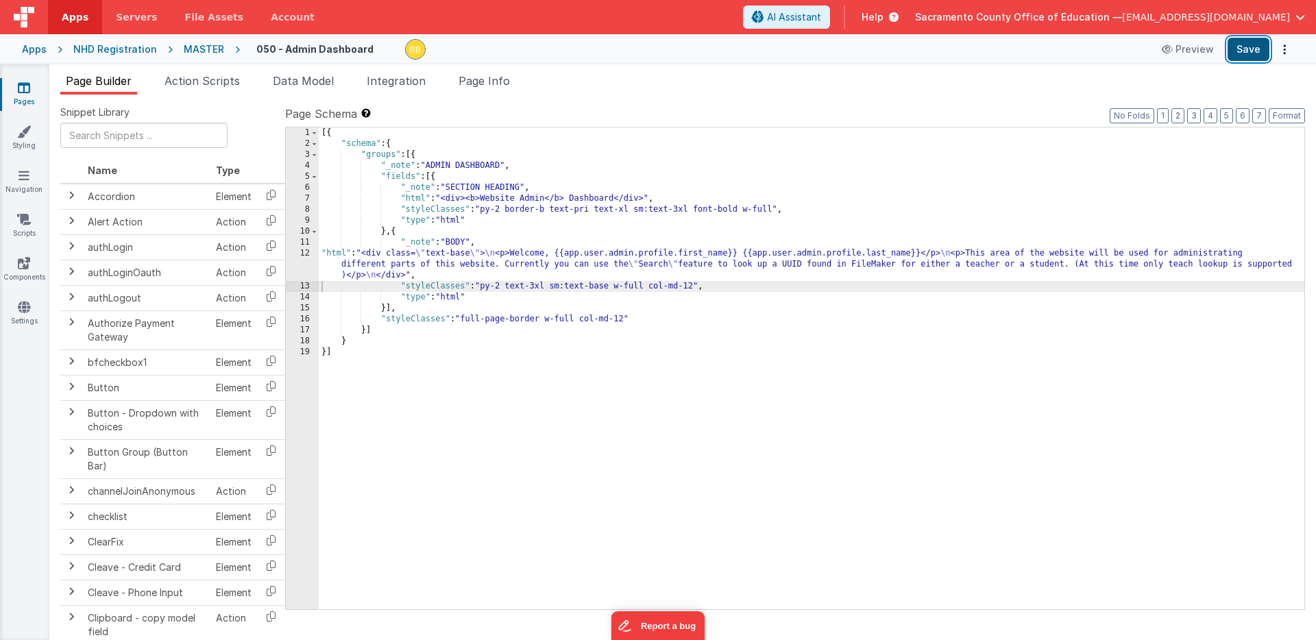
click at [1250, 49] on button "Save" at bounding box center [1249, 49] width 42 height 23
click at [1200, 265] on div "[{ "schema" : { "groups" : [{ "_note" : "ADMIN DASHBOARD" , "fields" : [{ "_not…" at bounding box center [812, 379] width 986 height 504
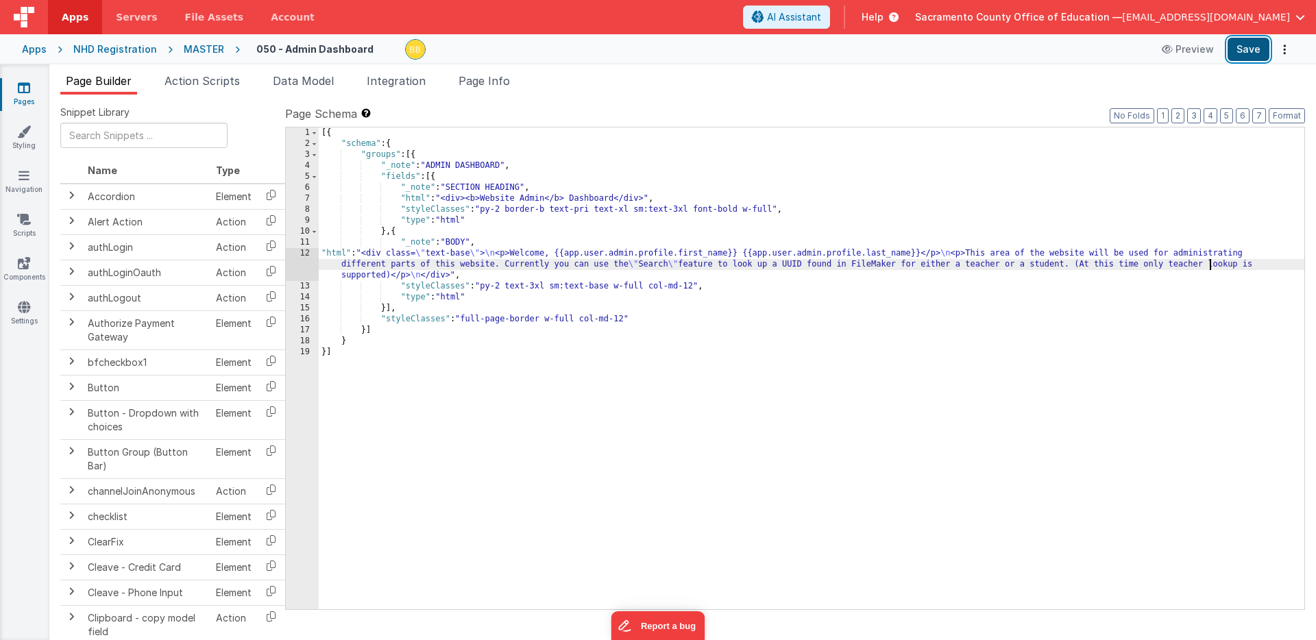
click at [1247, 46] on button "Save" at bounding box center [1249, 49] width 42 height 23
click at [302, 252] on div "12" at bounding box center [302, 264] width 33 height 33
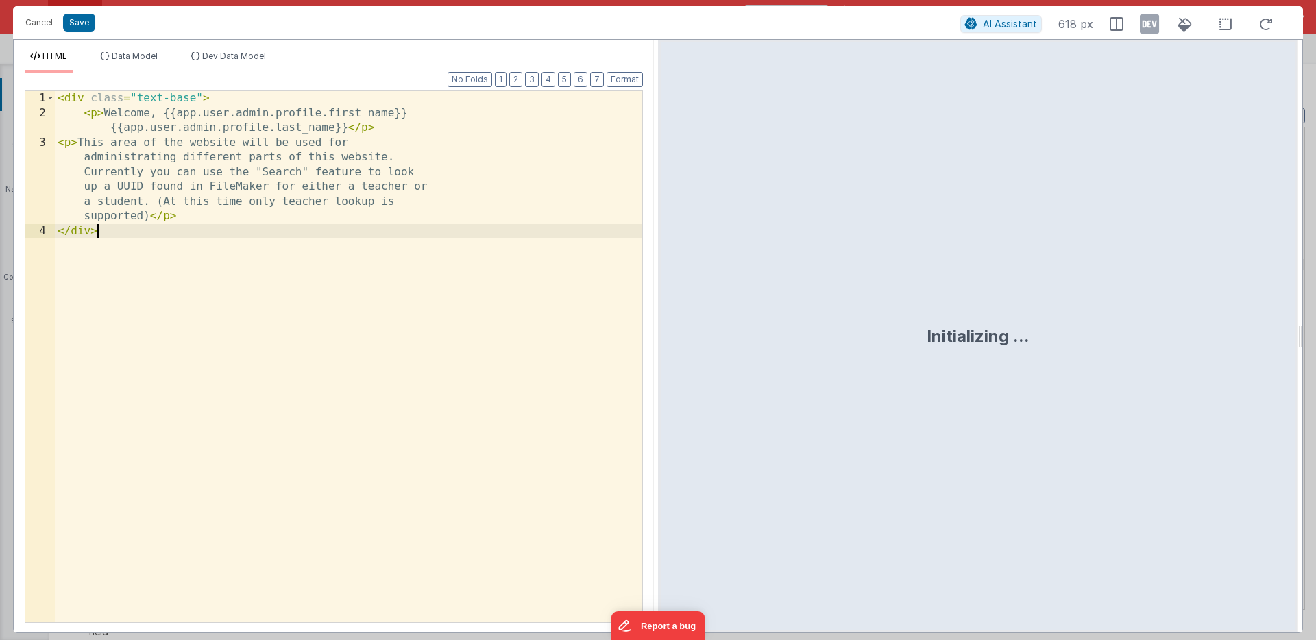
click at [339, 254] on div "< div class = "text-base" > < p > Welcome, {{app.user.admin.profile.first_name}…" at bounding box center [348, 371] width 587 height 561
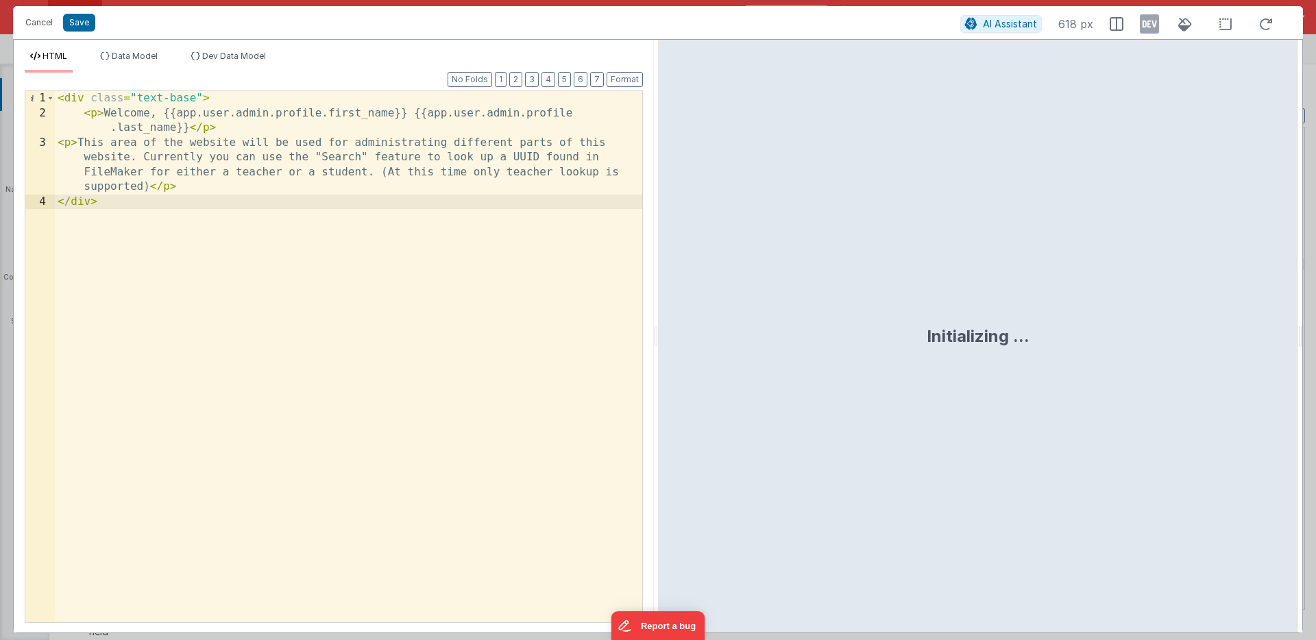
click at [490, 173] on div "< div class = "text-base" > < p > Welcome, {{app.user.admin.profile.first_name}…" at bounding box center [348, 371] width 587 height 561
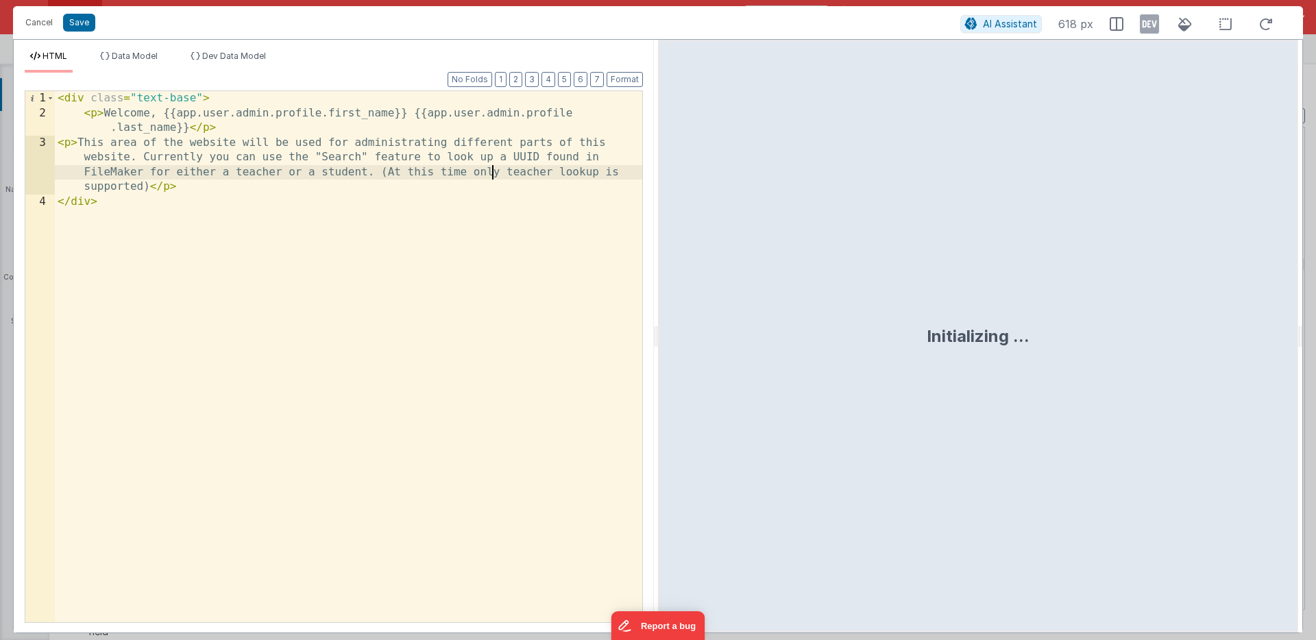
click at [490, 173] on div "< div class = "text-base" > < p > Welcome, {{app.user.admin.profile.first_name}…" at bounding box center [348, 371] width 587 height 561
click at [531, 172] on div "< div class = "text-base" > < p > Welcome, {{app.user.admin.profile.first_name}…" at bounding box center [348, 371] width 587 height 561
click at [164, 188] on div "< div class = "text-base" > < p > Welcome, {{app.user.admin.profile.first_name}…" at bounding box center [348, 371] width 587 height 561
click at [84, 187] on div "< div class = "text-base" > < p > Welcome, {{app.user.admin.profile.first_name}…" at bounding box center [348, 371] width 587 height 561
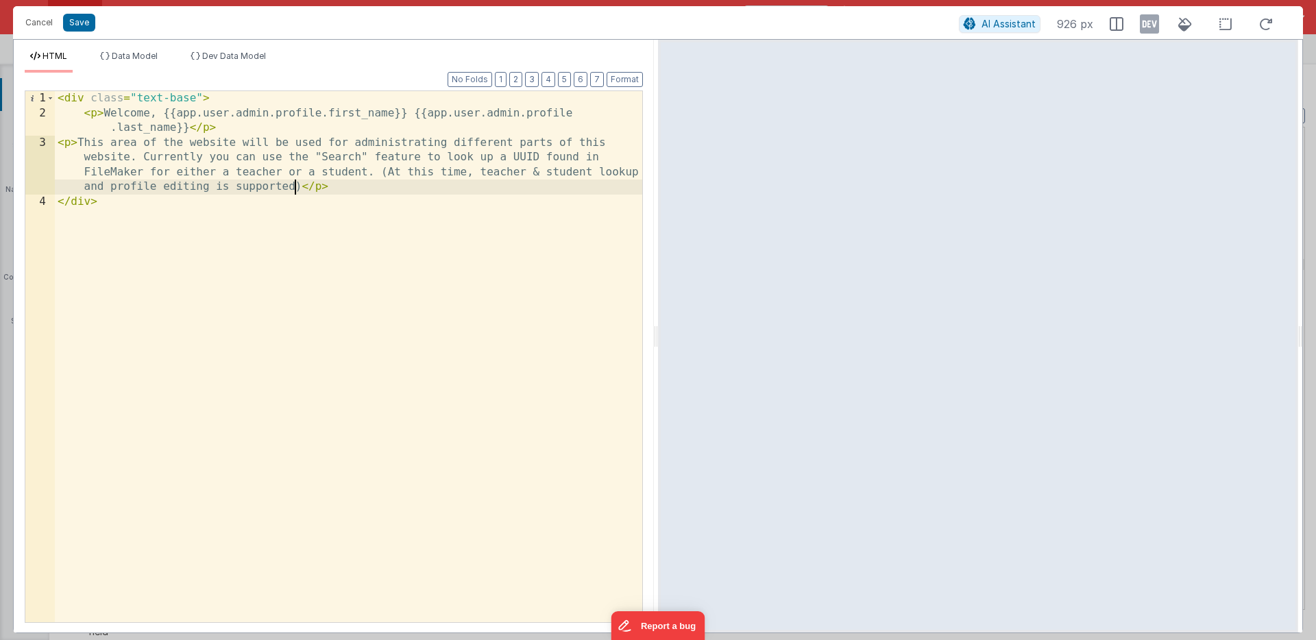
click at [295, 187] on div "< div class = "text-base" > < p > Welcome, {{app.user.admin.profile.first_name}…" at bounding box center [348, 371] width 587 height 561
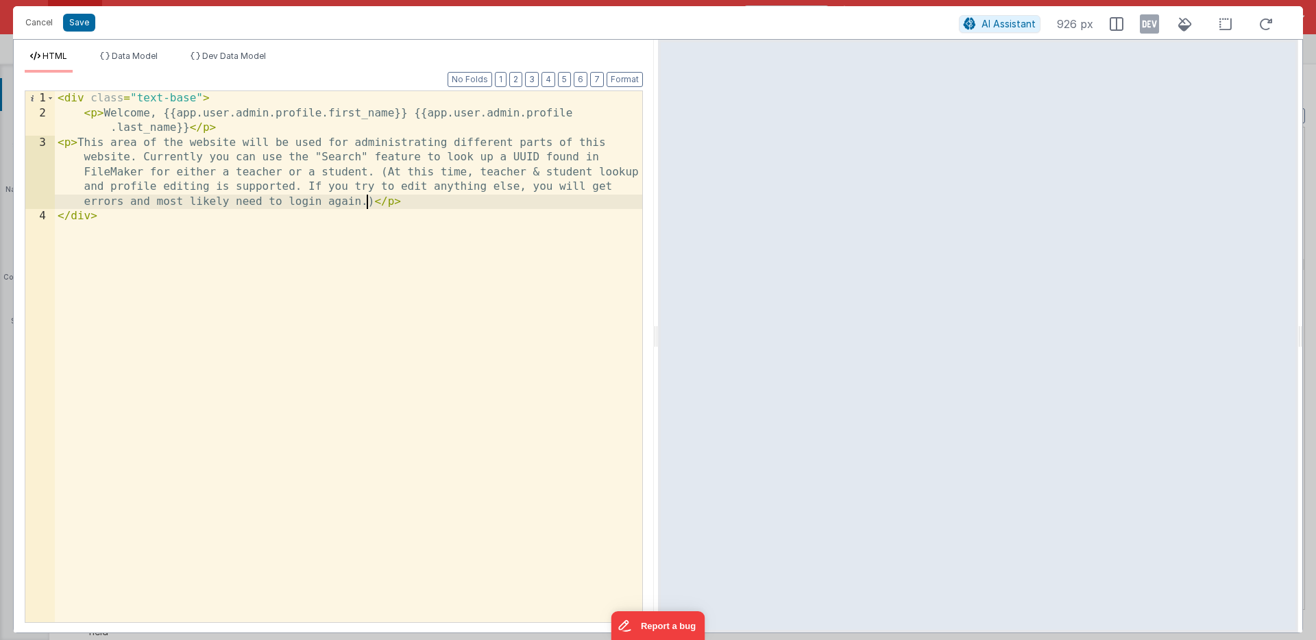
click at [308, 203] on div "< div class = "text-base" > < p > Welcome, {{app.user.admin.profile.first_name}…" at bounding box center [348, 371] width 587 height 561
click at [76, 22] on button "Save" at bounding box center [79, 23] width 32 height 18
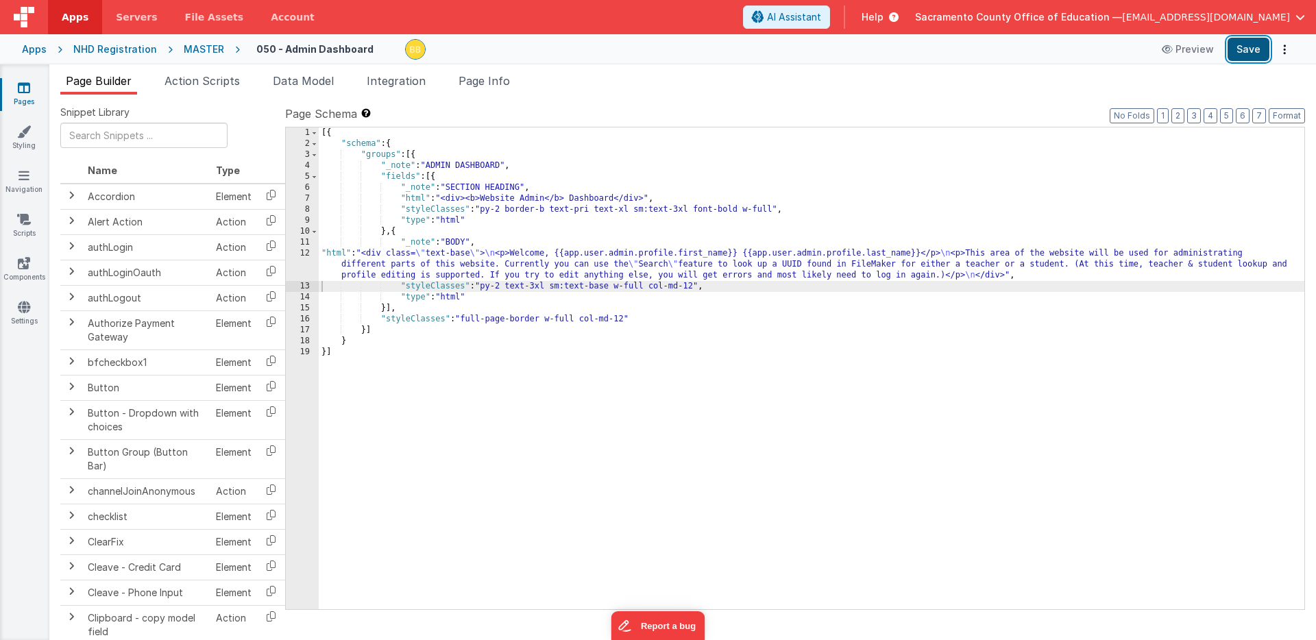
click at [1246, 43] on button "Save" at bounding box center [1249, 49] width 42 height 23
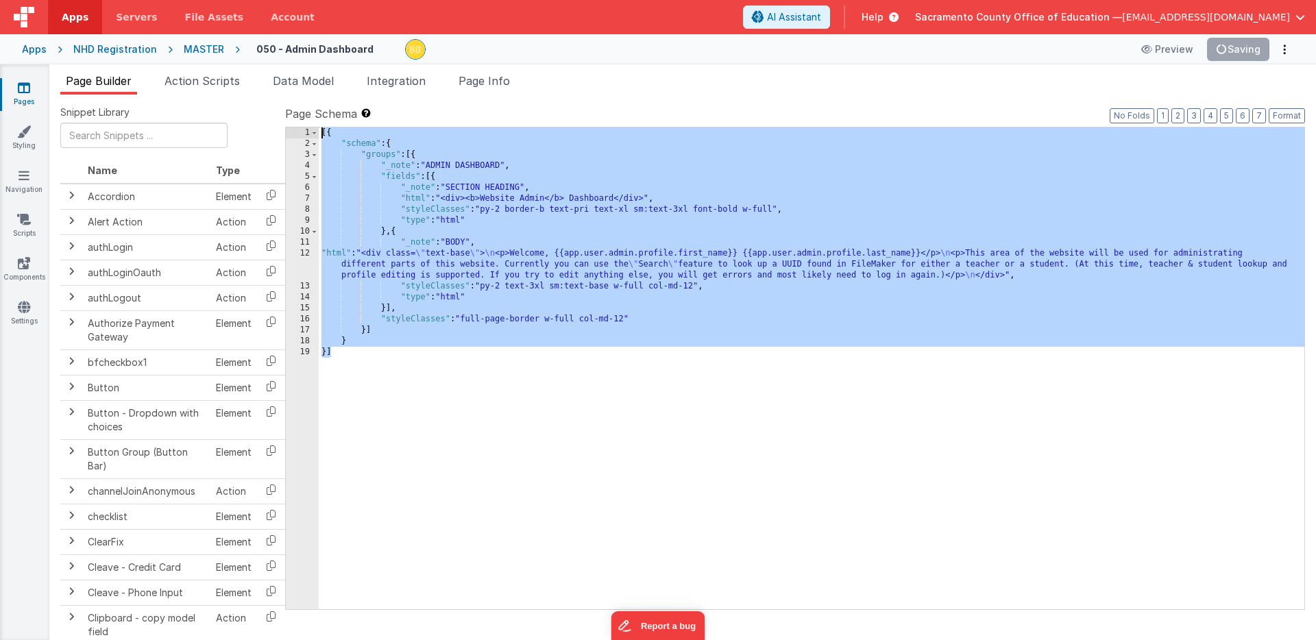
drag, startPoint x: 341, startPoint y: 365, endPoint x: 301, endPoint y: 111, distance: 256.7
click at [301, 111] on div "Page Schema Shortcuts: Find: command-f Fold: command-option-L Unfold: command-o…" at bounding box center [795, 357] width 1020 height 503
click at [1247, 16] on span "[EMAIL_ADDRESS][DOMAIN_NAME]" at bounding box center [1206, 17] width 168 height 14
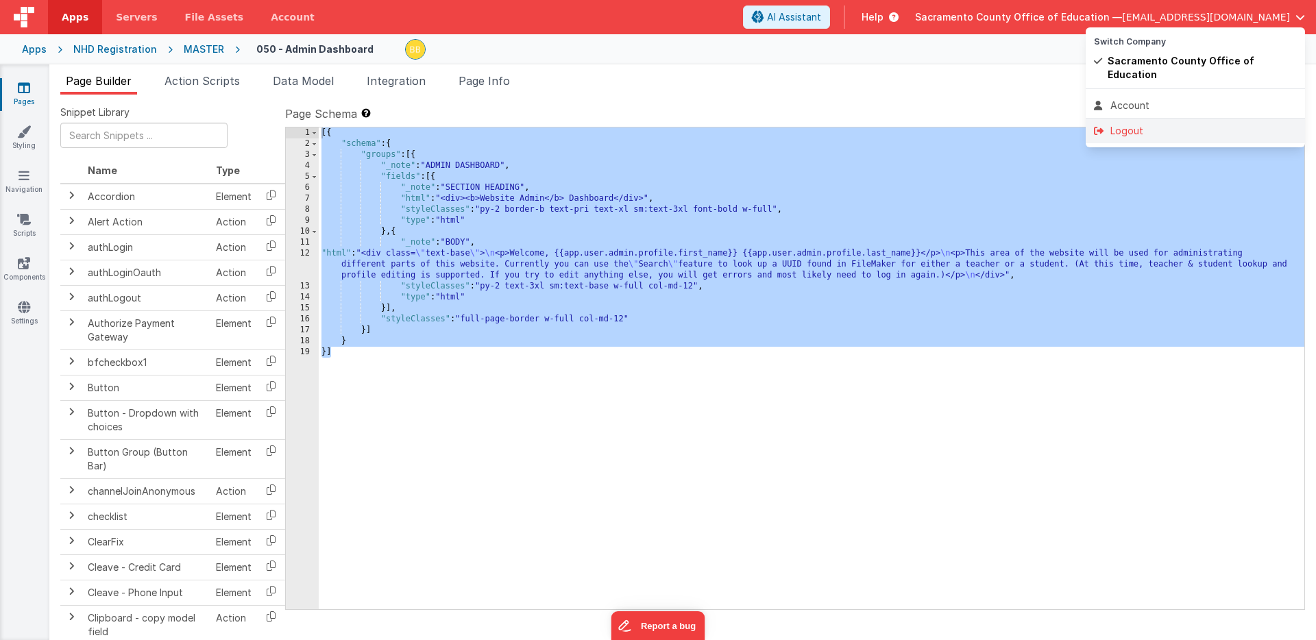
click at [1133, 124] on div "Logout" at bounding box center [1195, 131] width 203 height 14
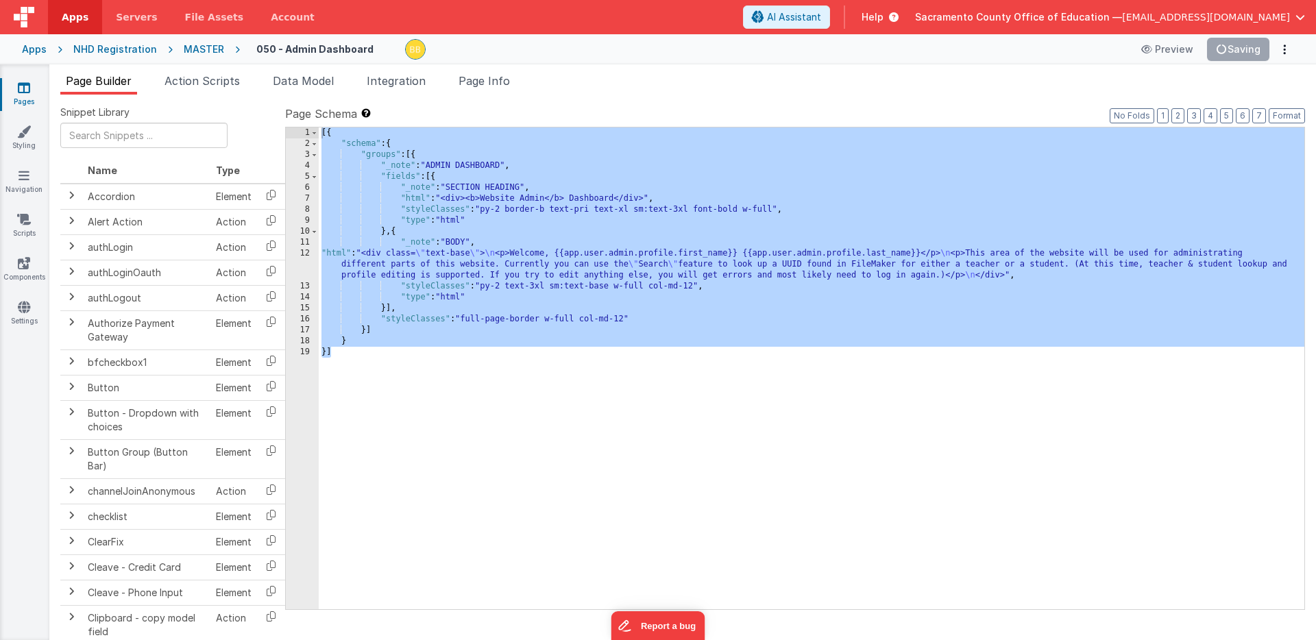
click at [15, 51] on div "Apps NHD Registration MASTER 050 - Admin Dashboard Preview Saving" at bounding box center [658, 49] width 1316 height 30
click at [28, 48] on div "Apps" at bounding box center [34, 49] width 25 height 14
